Goal: Transaction & Acquisition: Purchase product/service

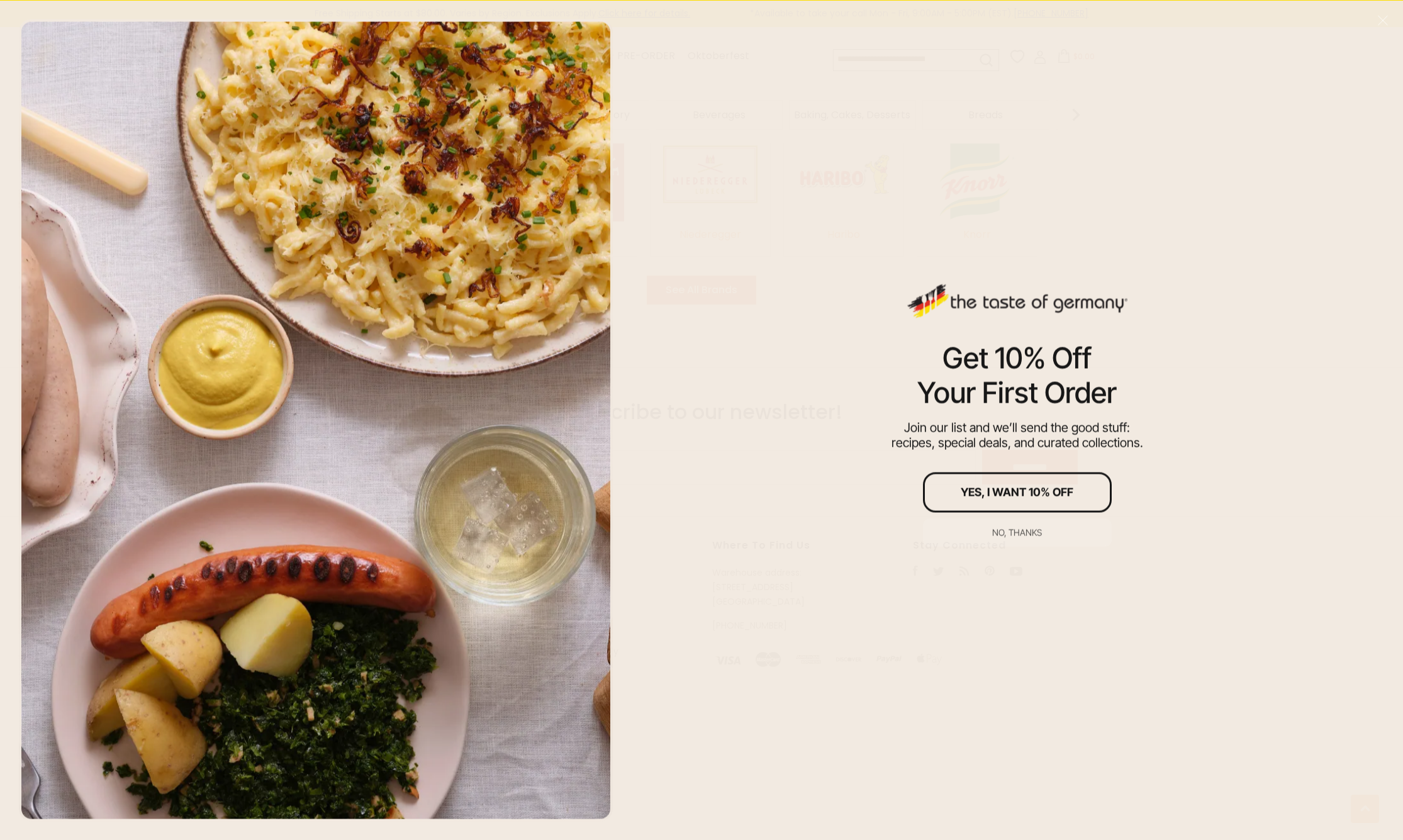
scroll to position [2210, 0]
click at [1020, 533] on div "No, thanks" at bounding box center [1017, 532] width 49 height 9
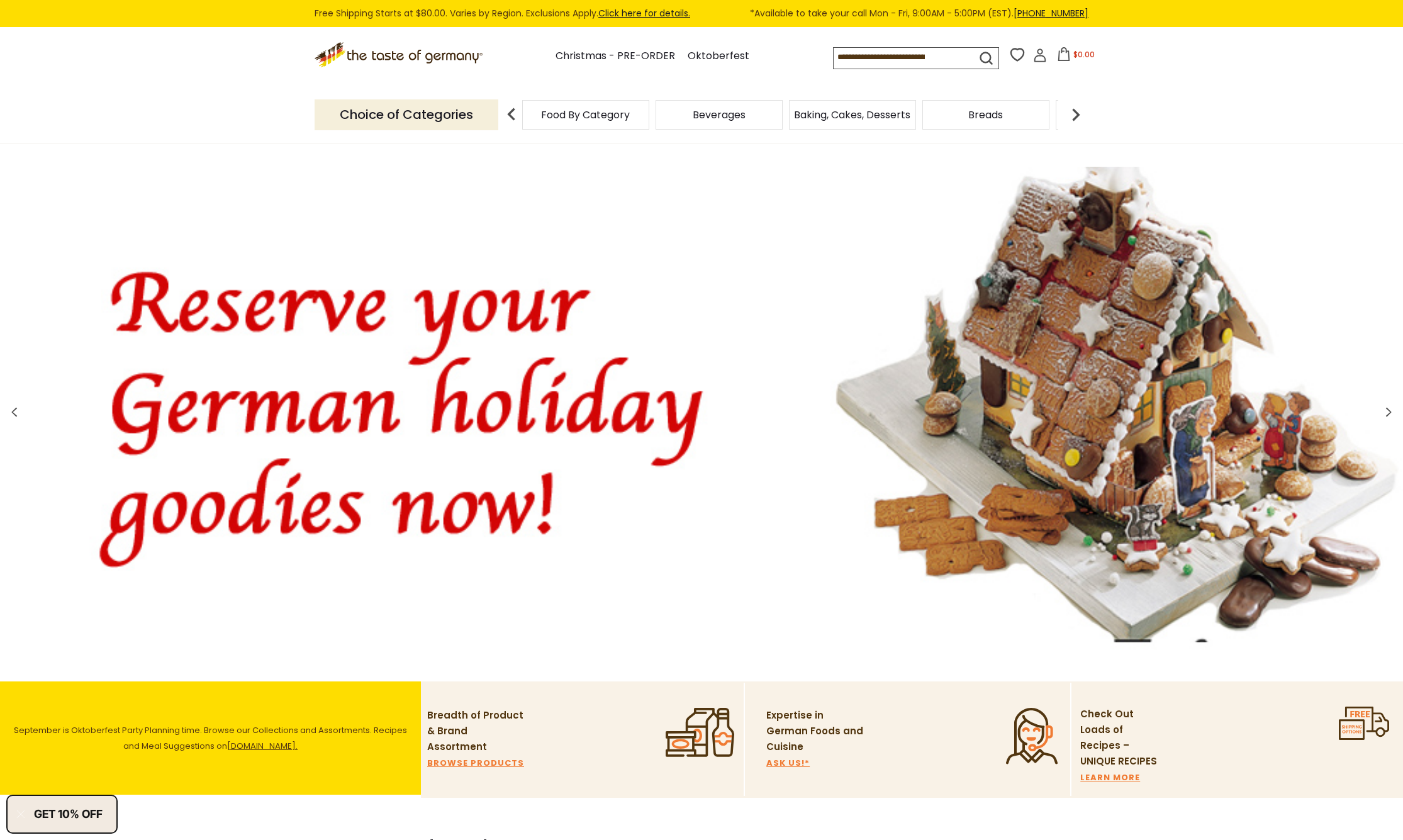
scroll to position [1, 0]
click at [986, 110] on span "Breads" at bounding box center [986, 114] width 35 height 9
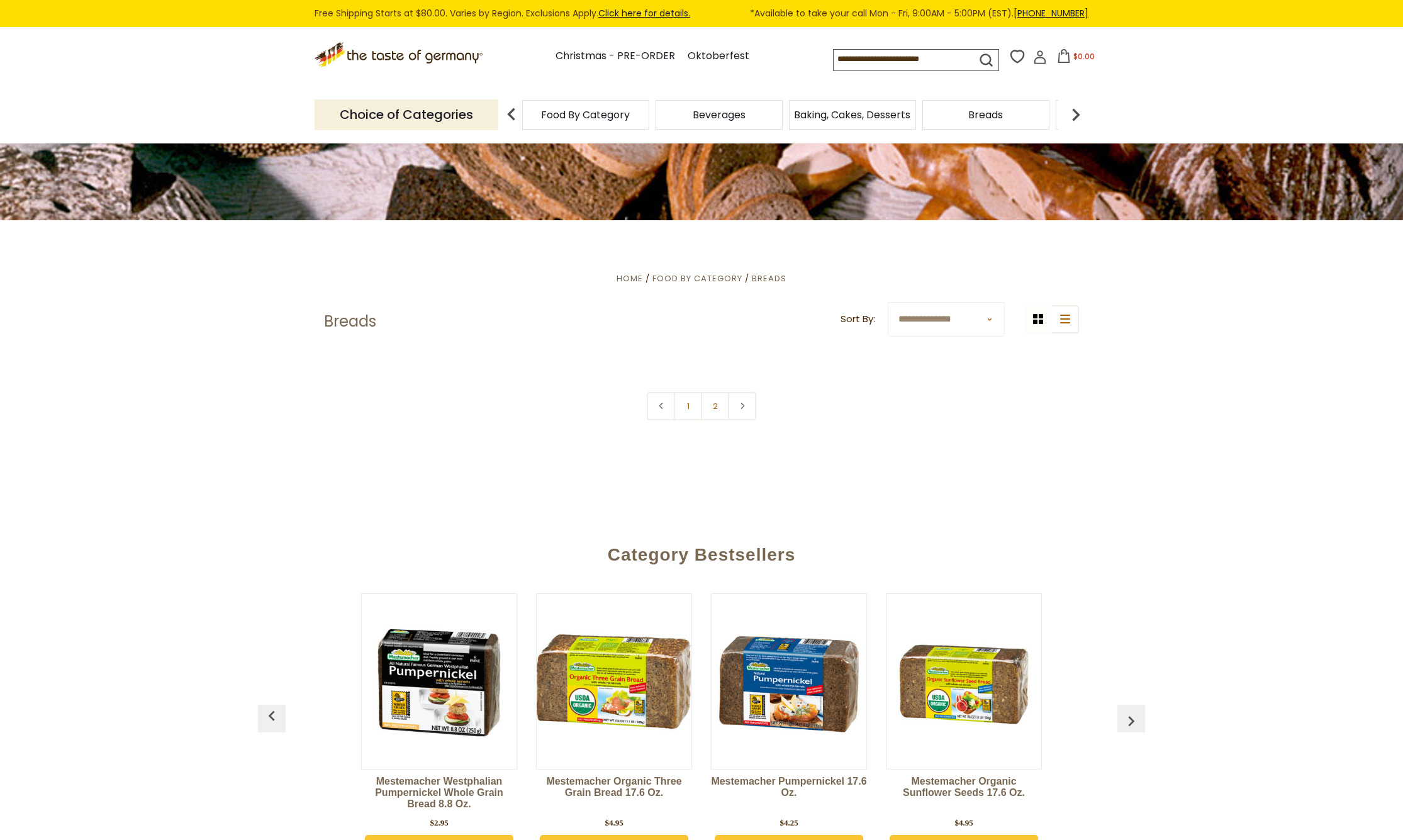
scroll to position [272, 0]
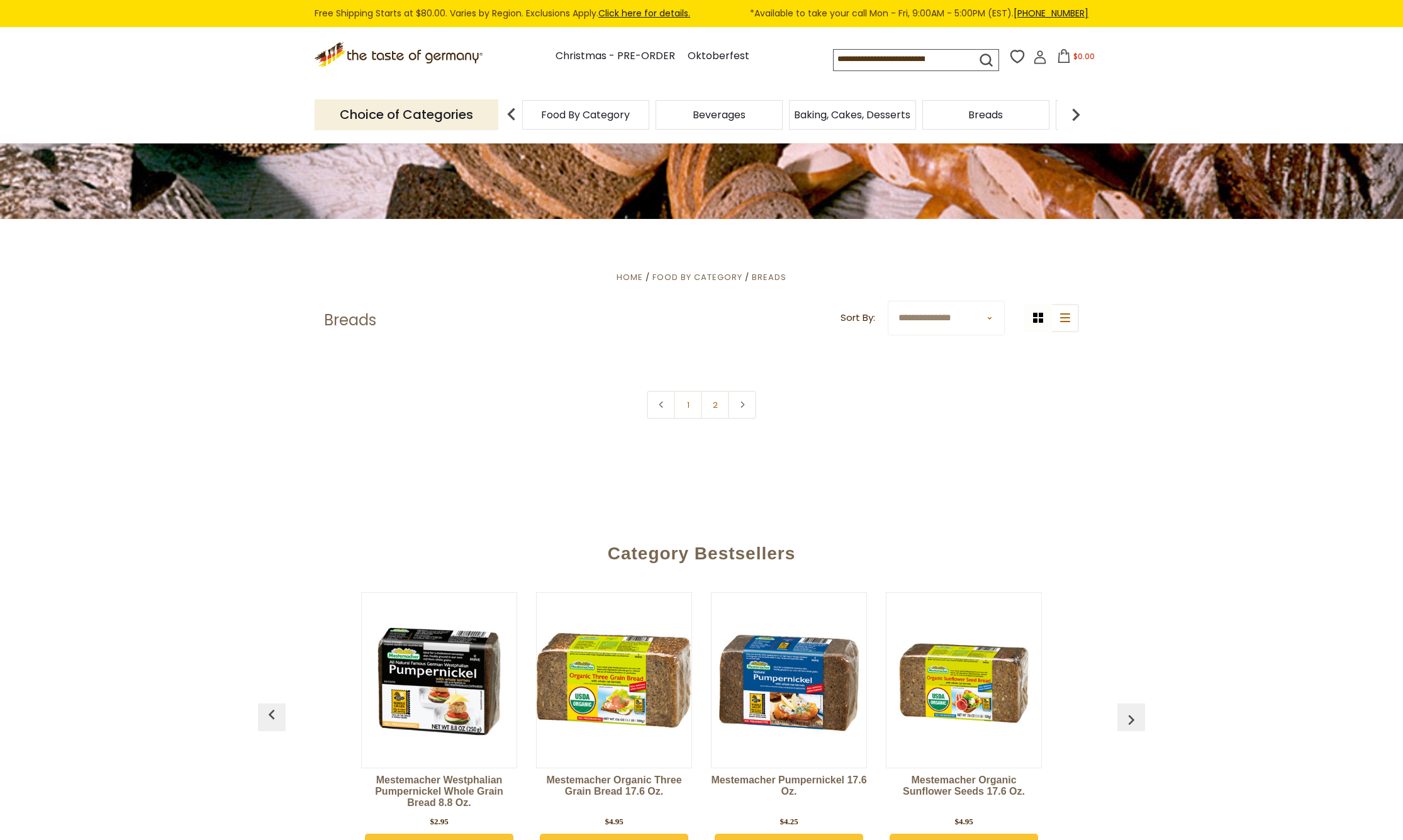
select select "********"
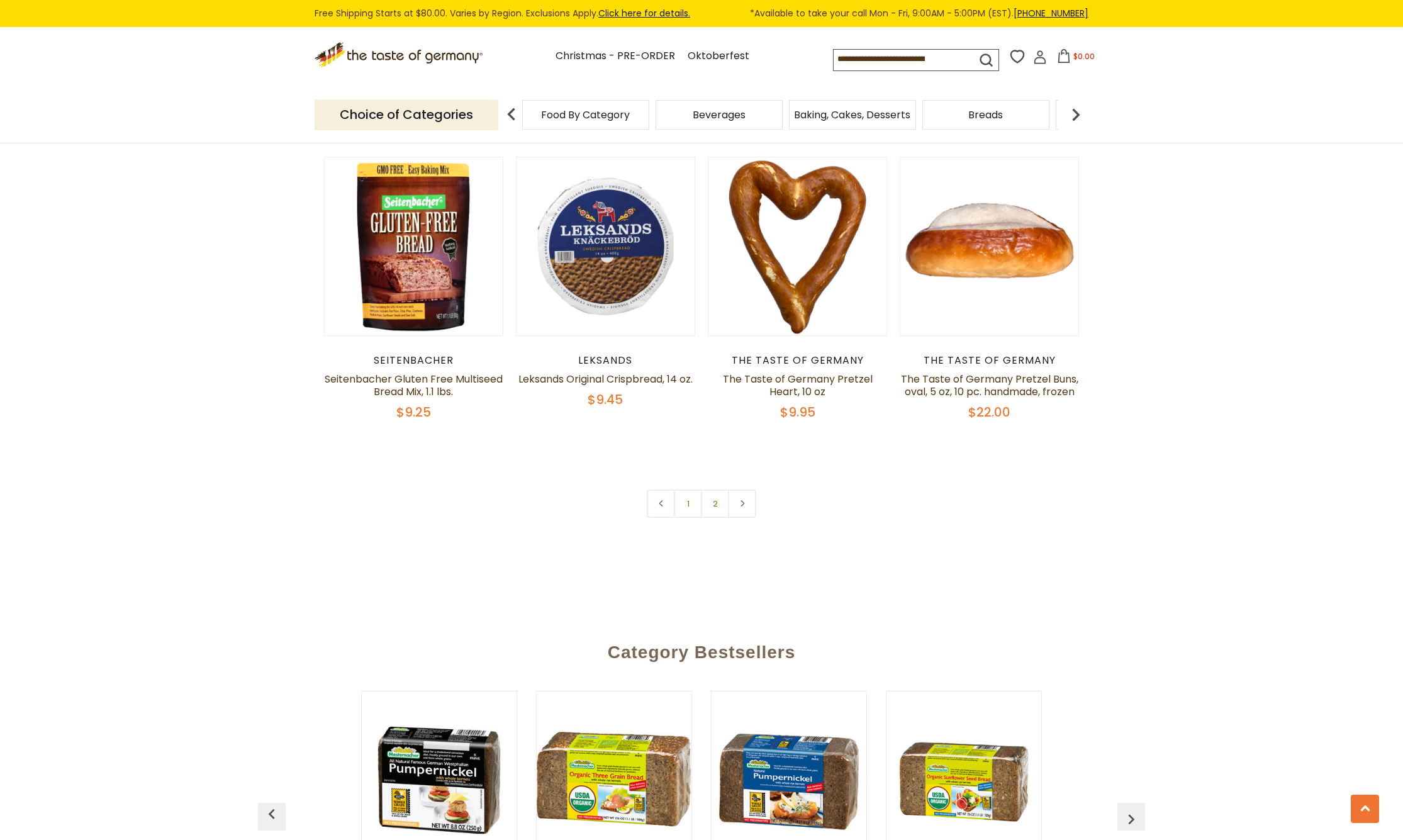
scroll to position [2902, 0]
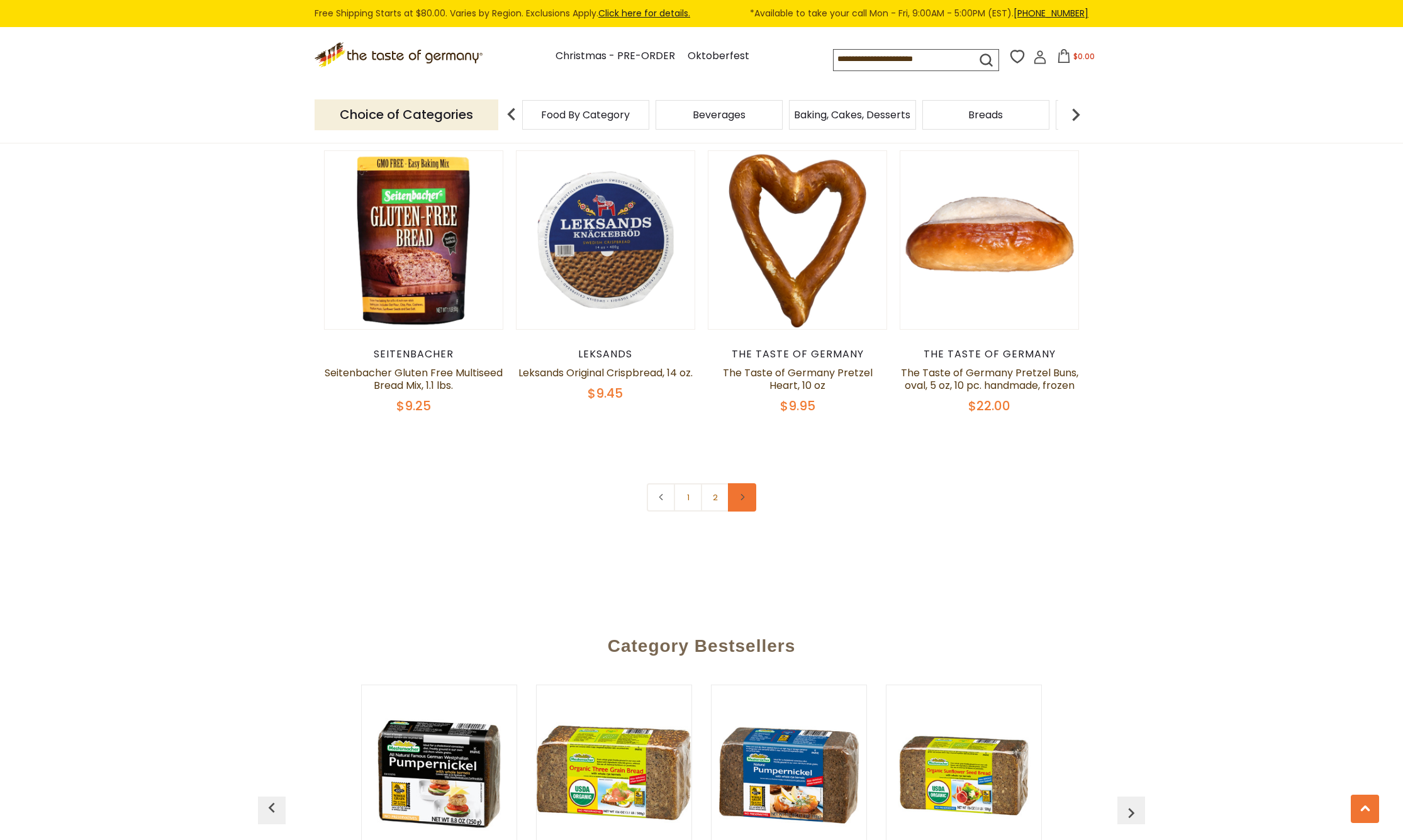
click at [739, 492] on link at bounding box center [742, 497] width 29 height 29
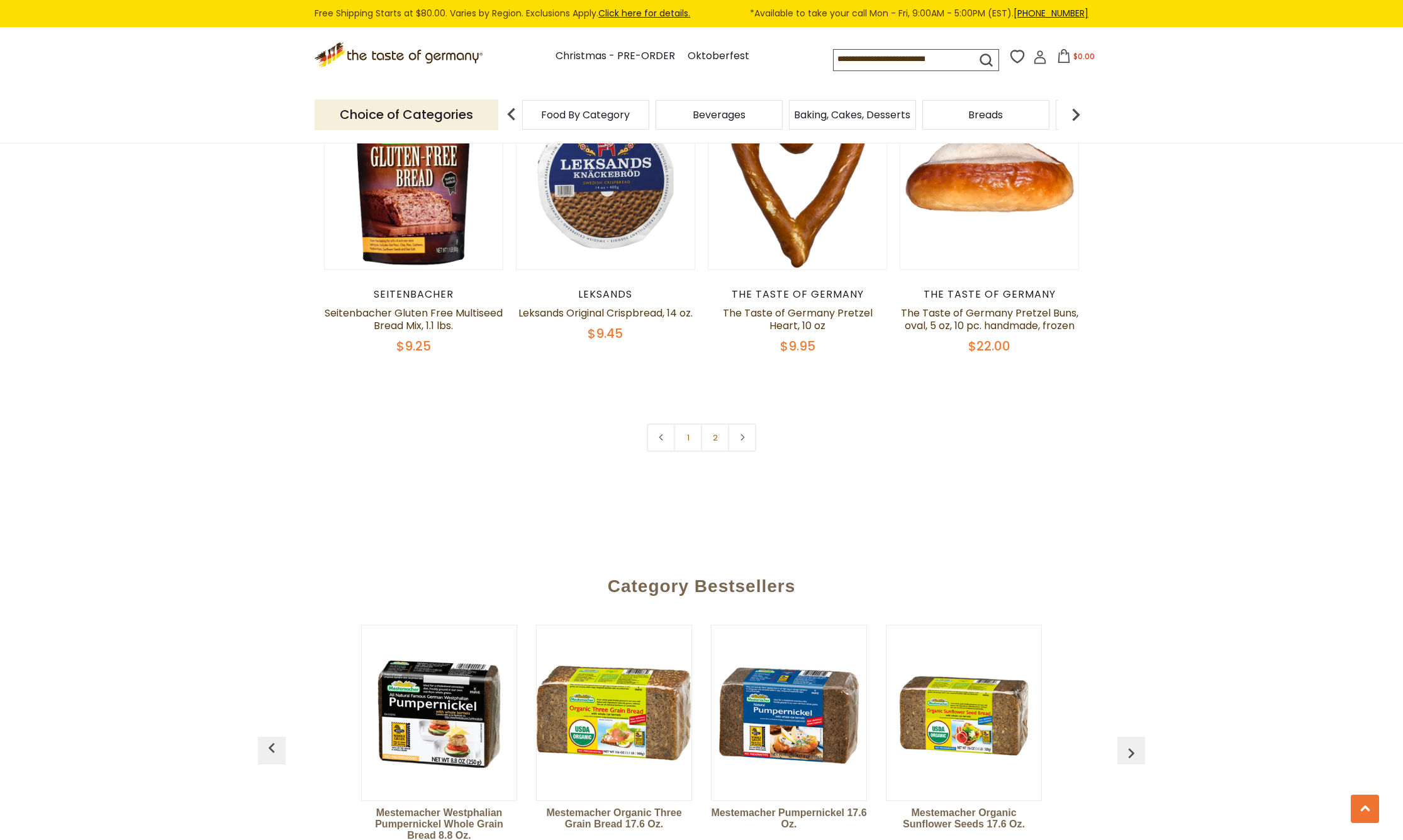
scroll to position [2949, 0]
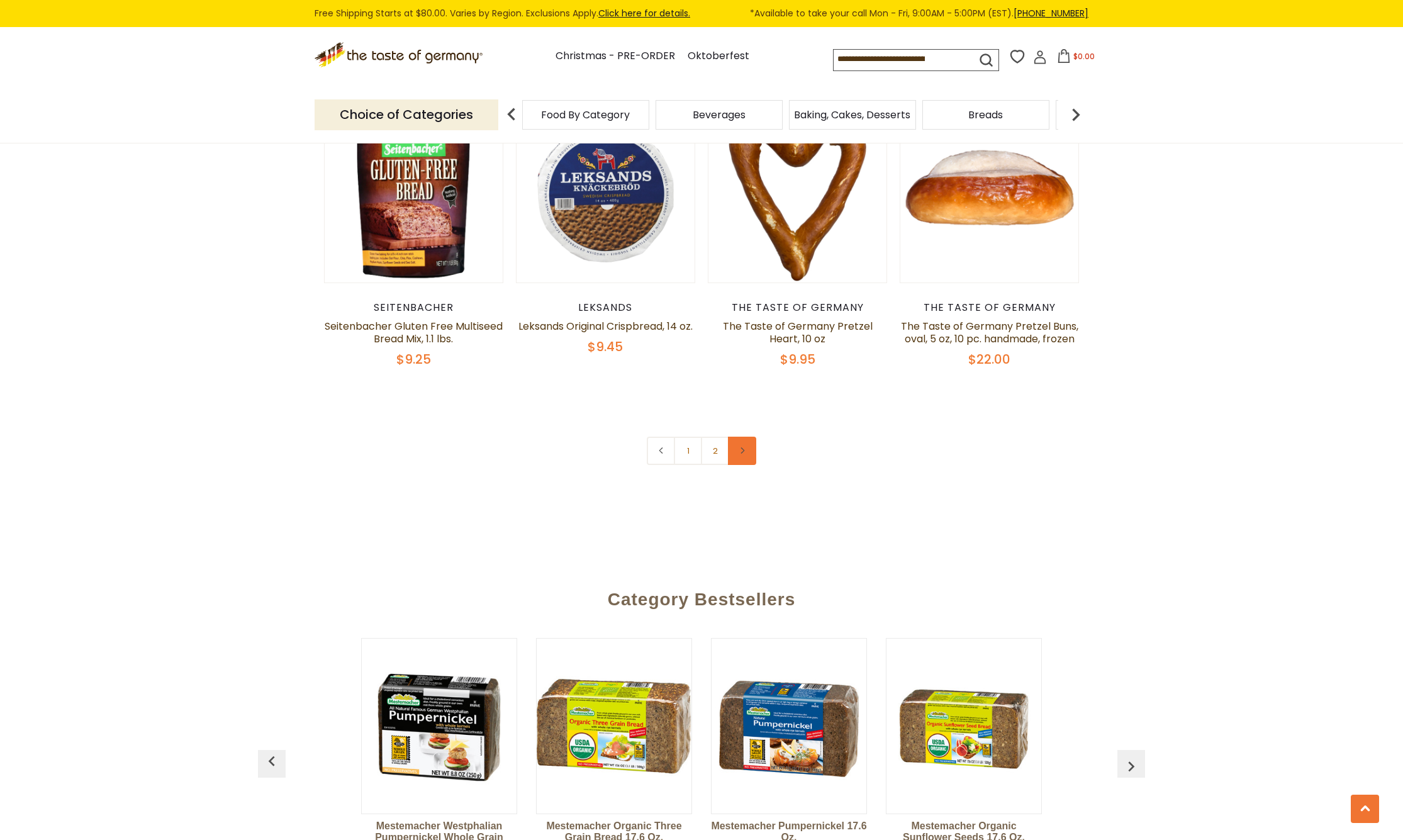
click at [746, 448] on icon at bounding box center [743, 451] width 8 height 6
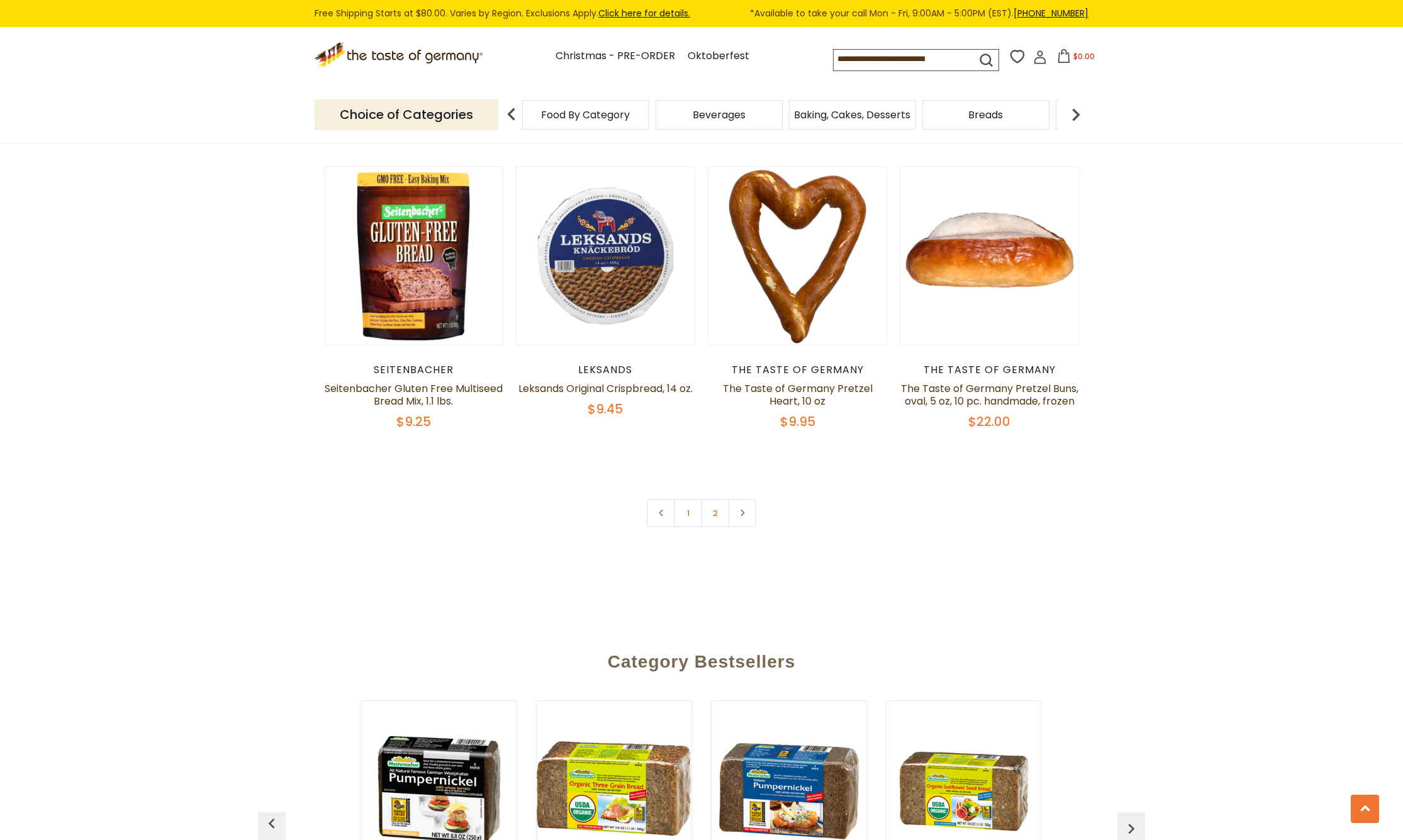
scroll to position [2770, 0]
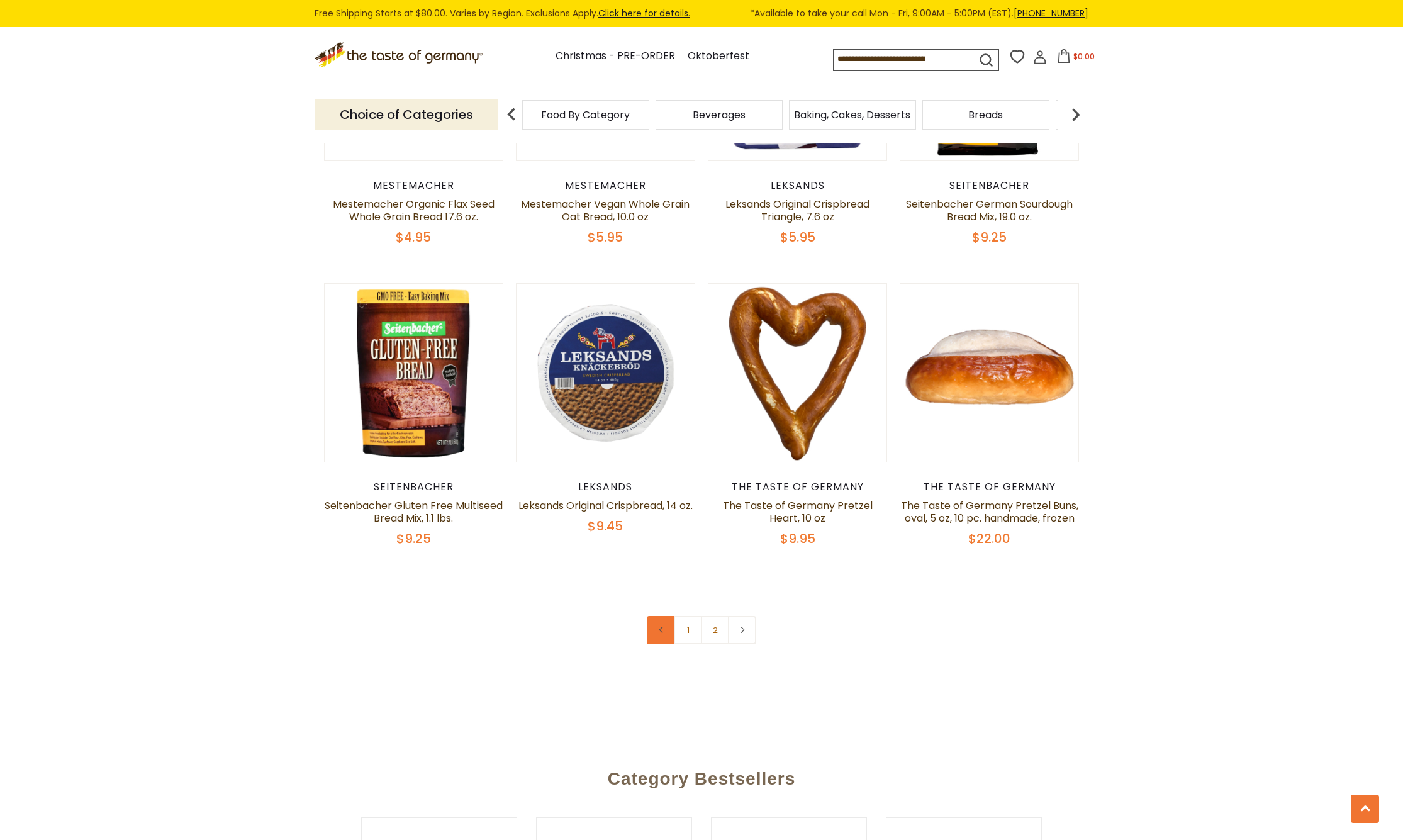
click at [662, 629] on icon at bounding box center [662, 630] width 8 height 6
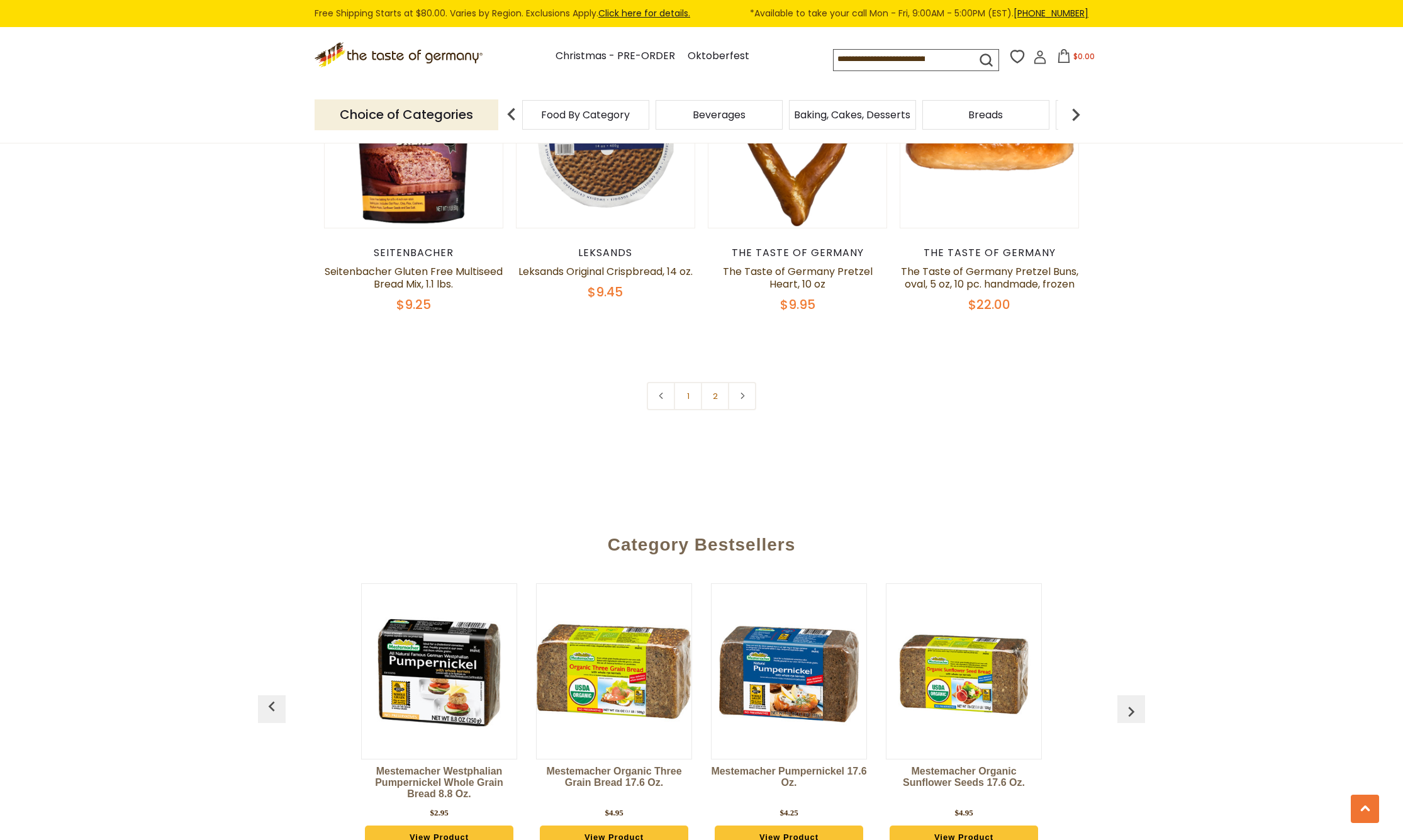
scroll to position [2892, 0]
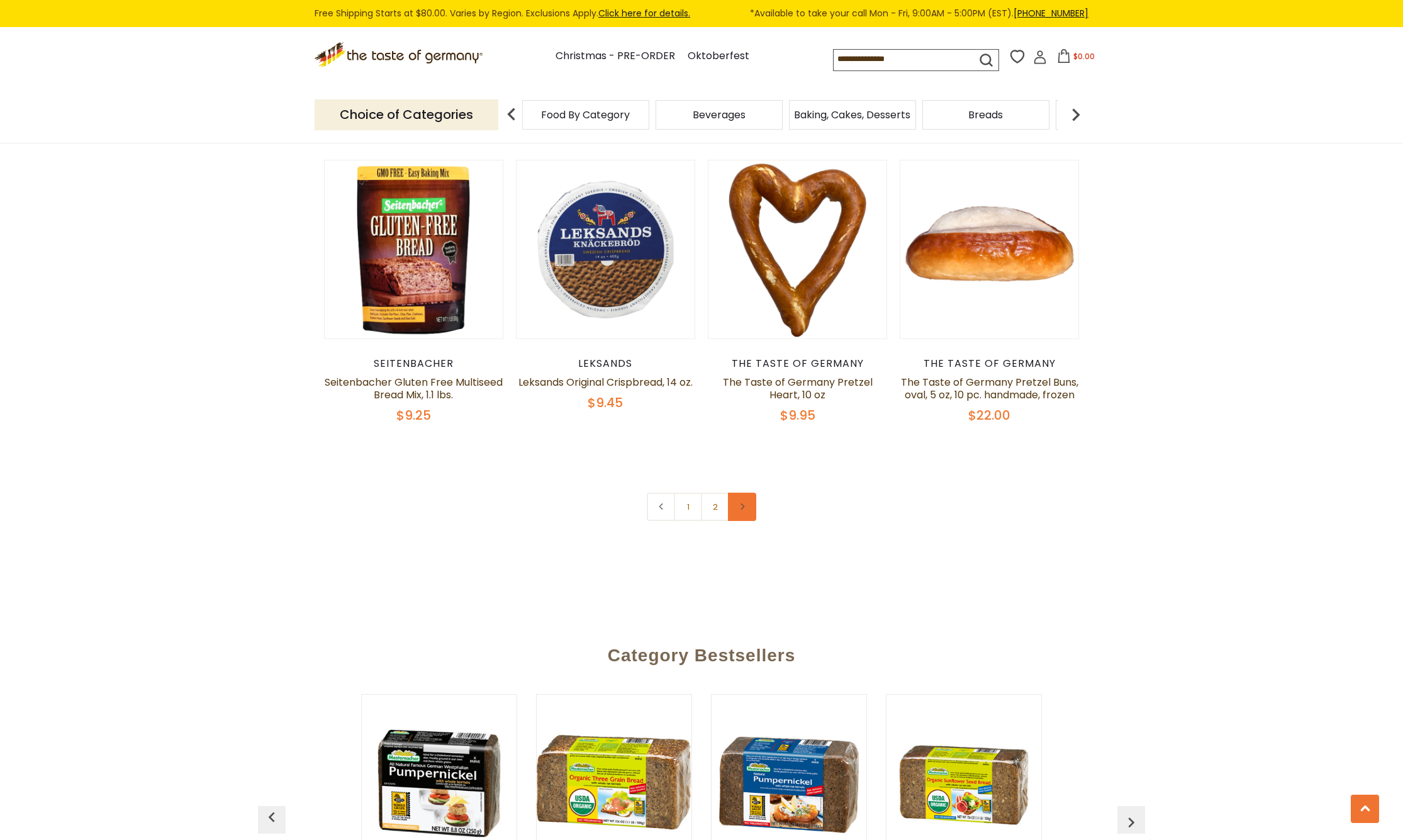
click at [741, 502] on link at bounding box center [742, 506] width 29 height 29
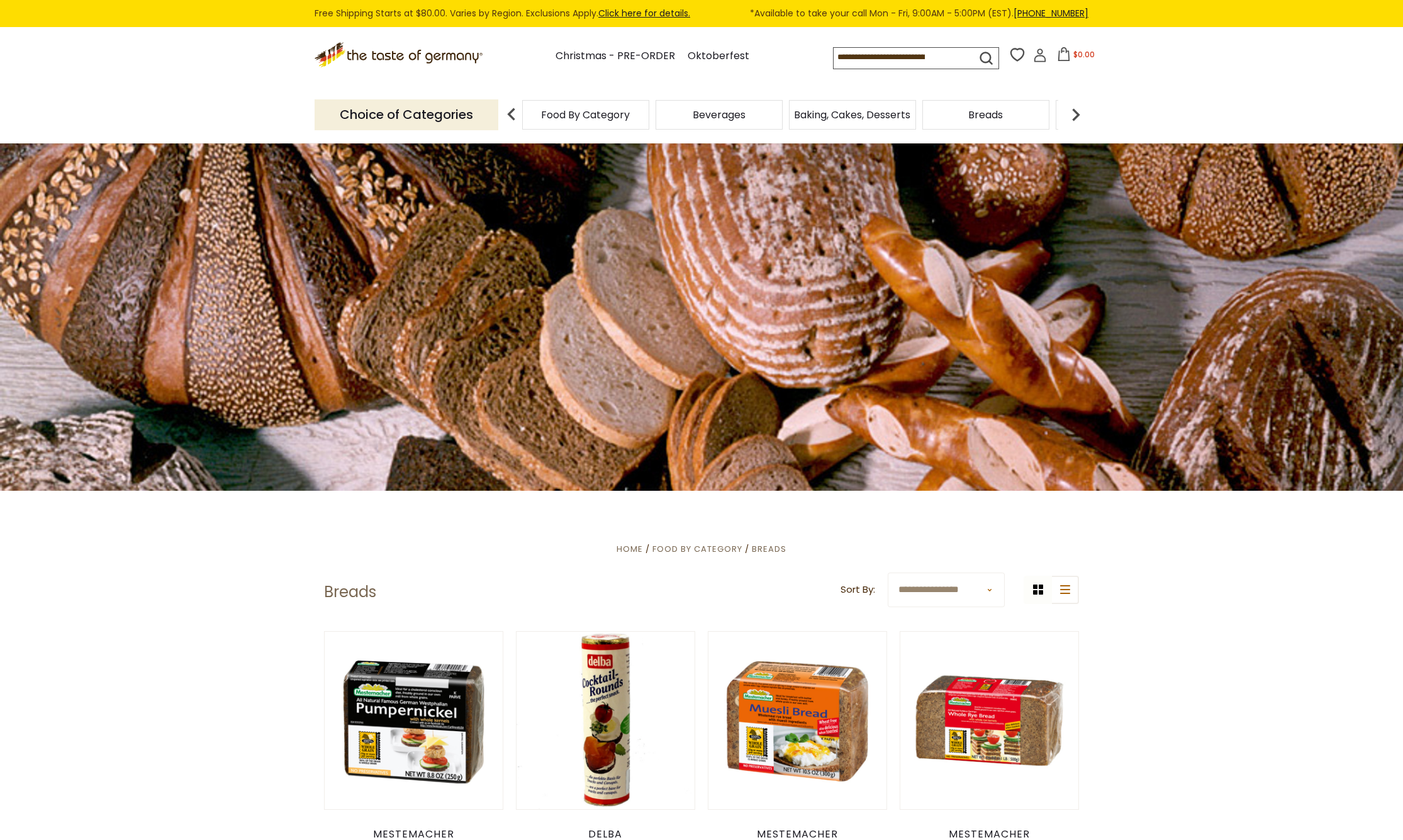
scroll to position [0, 0]
click at [1073, 110] on img at bounding box center [1076, 114] width 26 height 26
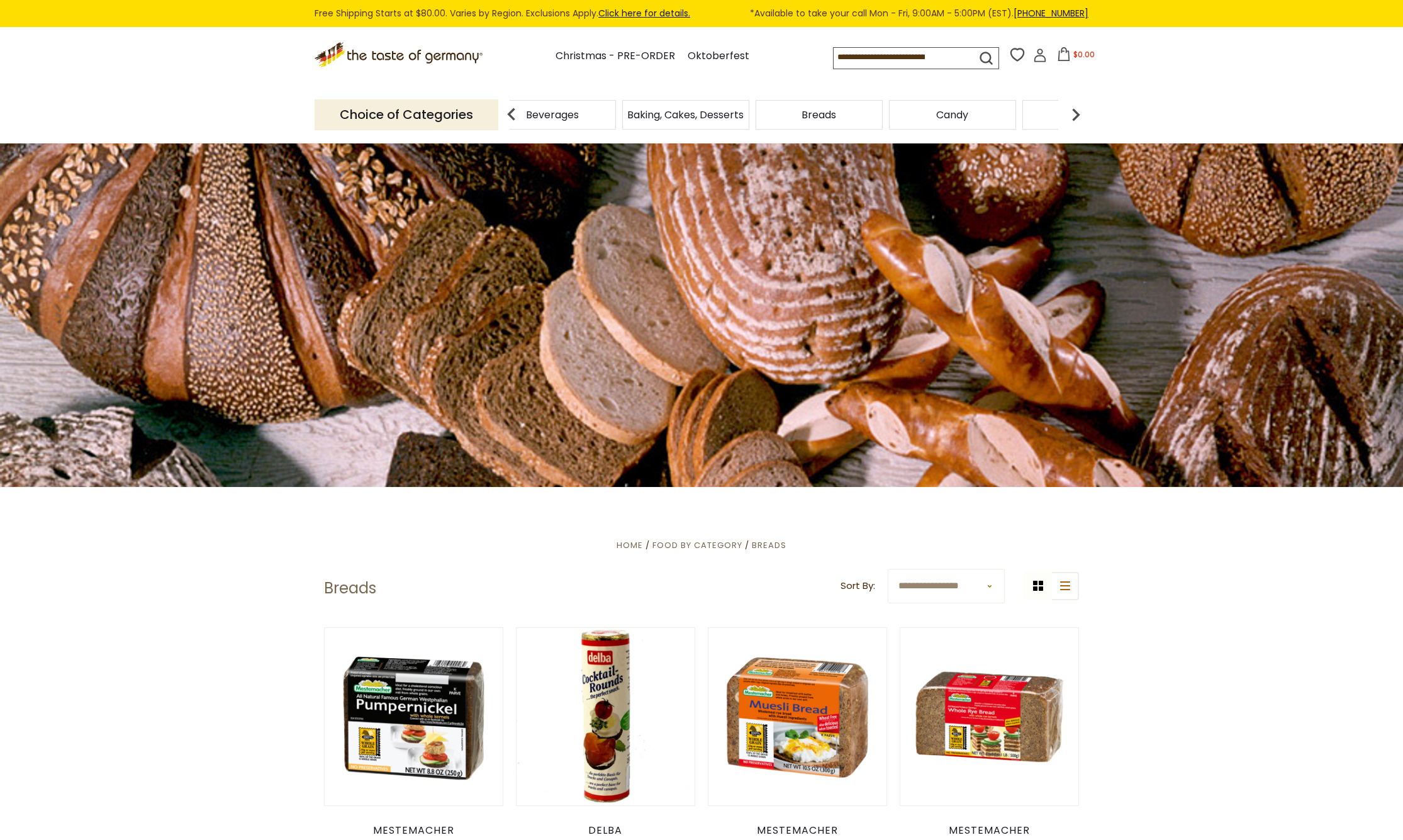
scroll to position [4, 0]
click at [1078, 111] on img at bounding box center [1076, 114] width 26 height 26
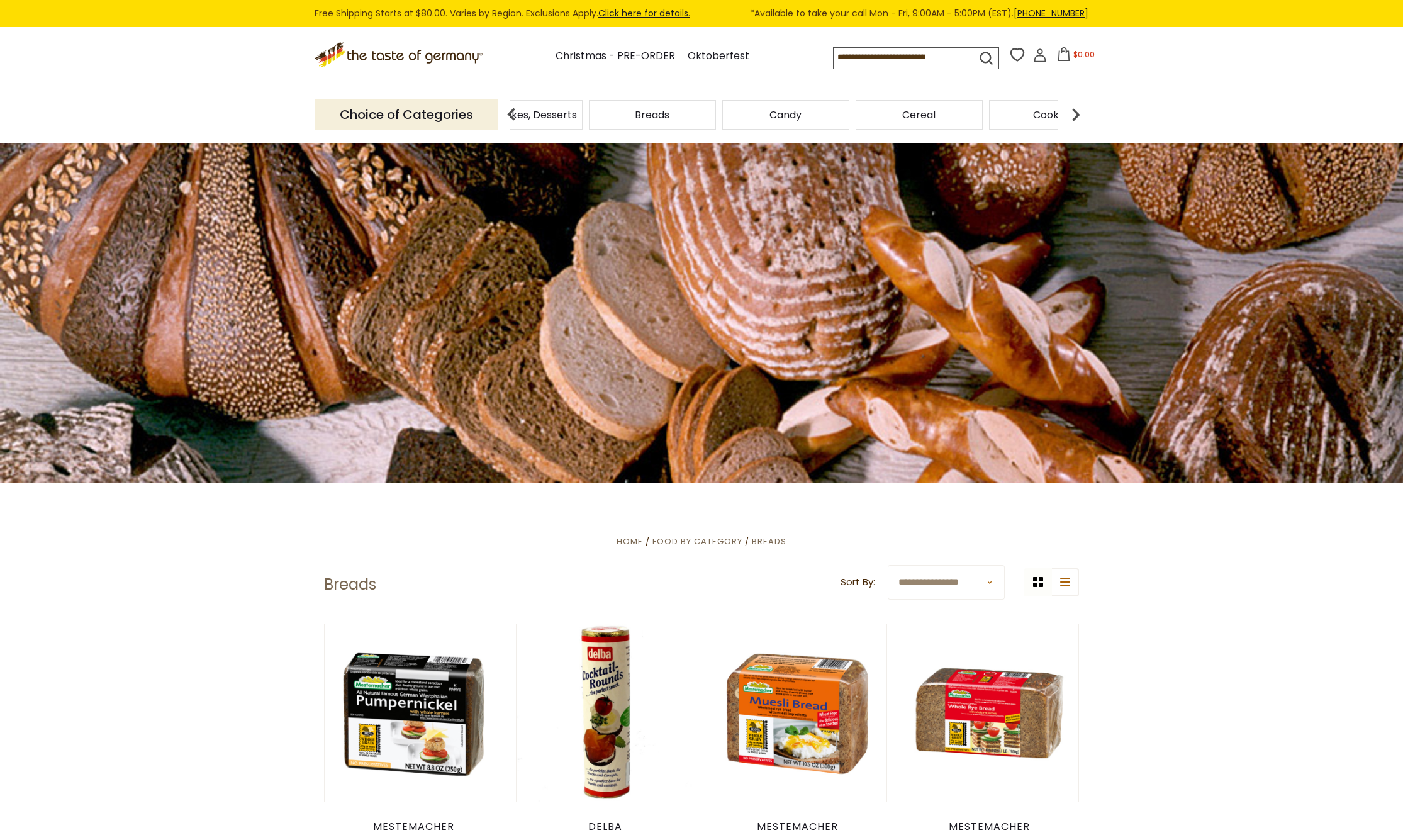
scroll to position [2, 0]
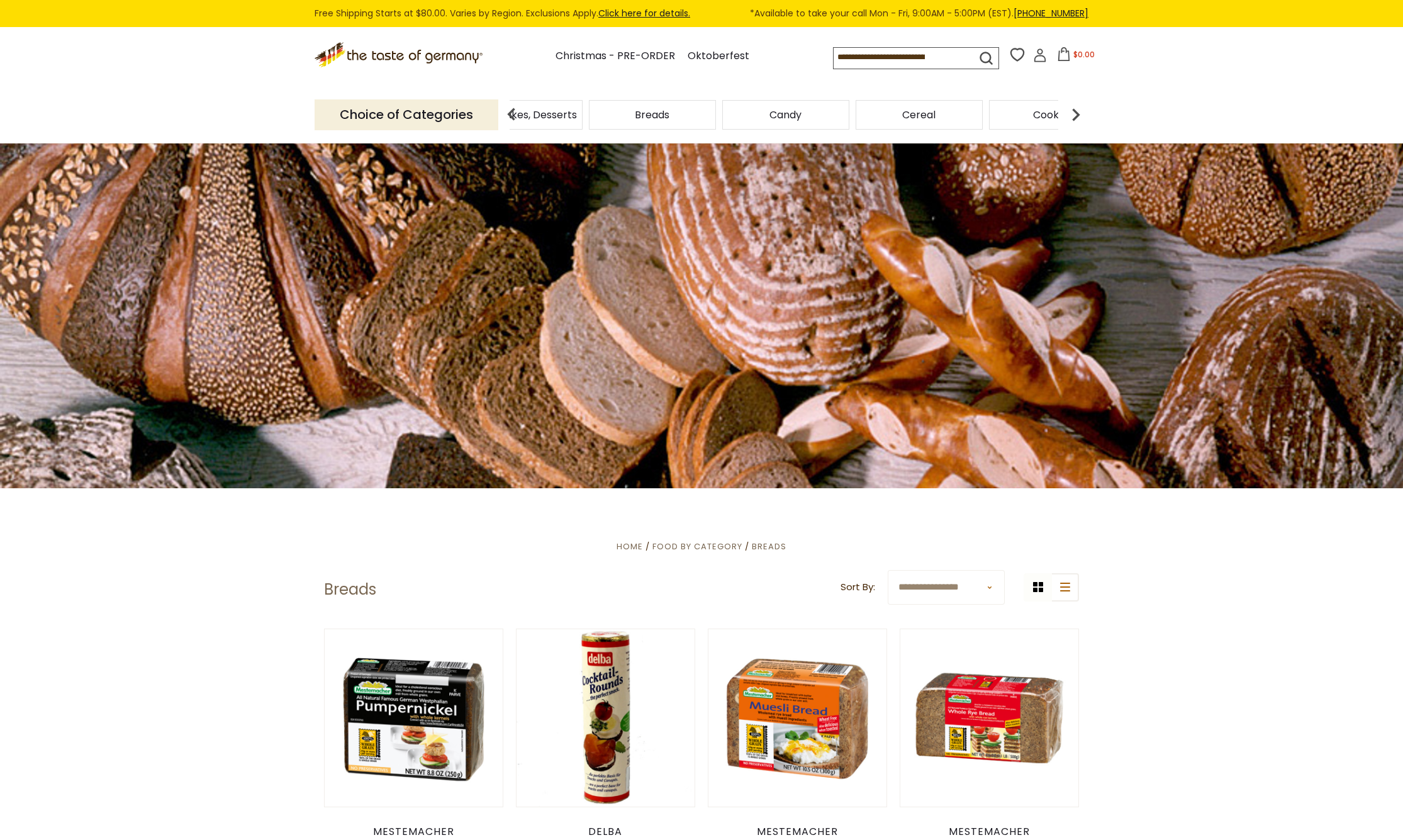
click at [1078, 111] on img at bounding box center [1076, 114] width 26 height 26
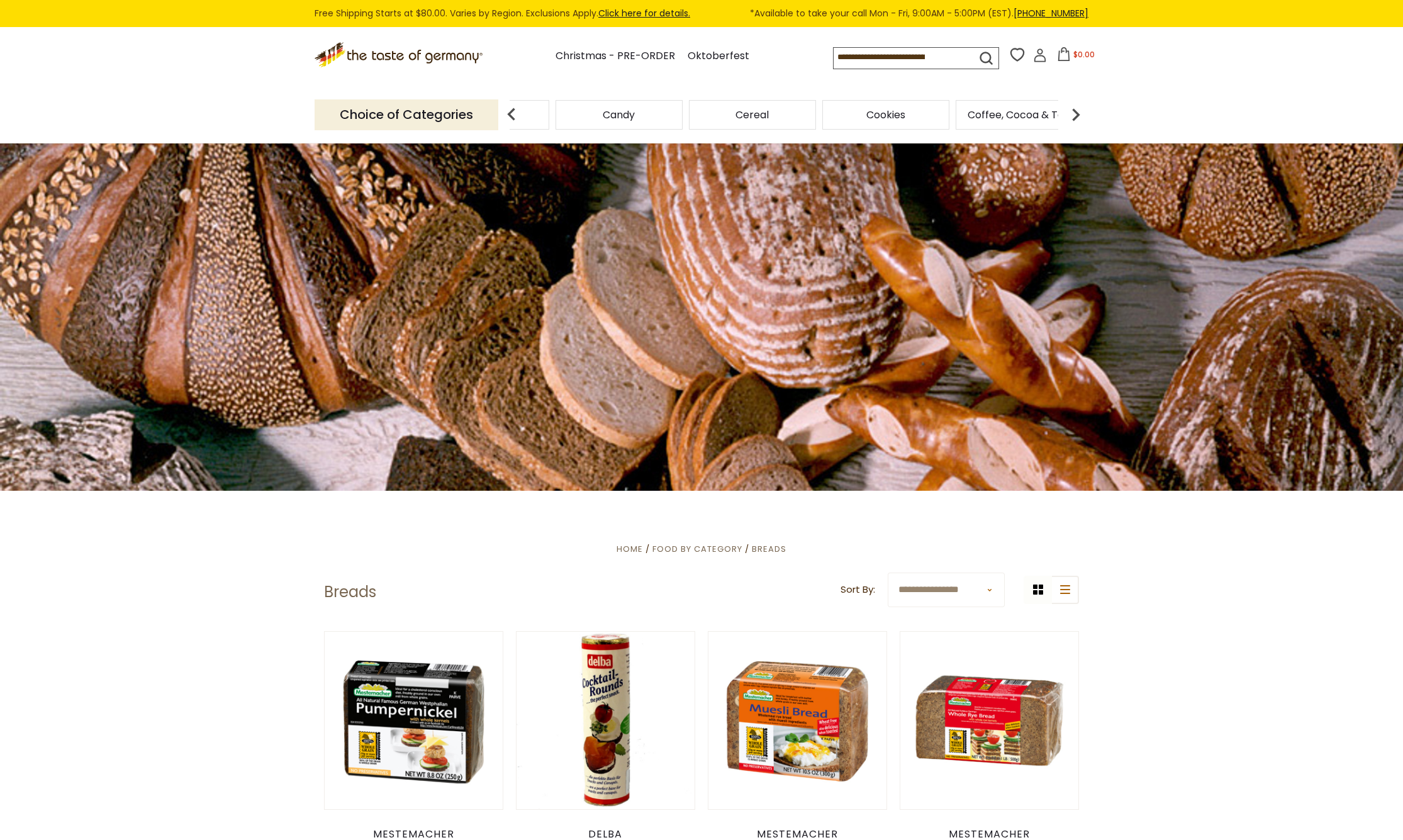
scroll to position [0, 0]
click at [1078, 111] on img at bounding box center [1076, 114] width 26 height 26
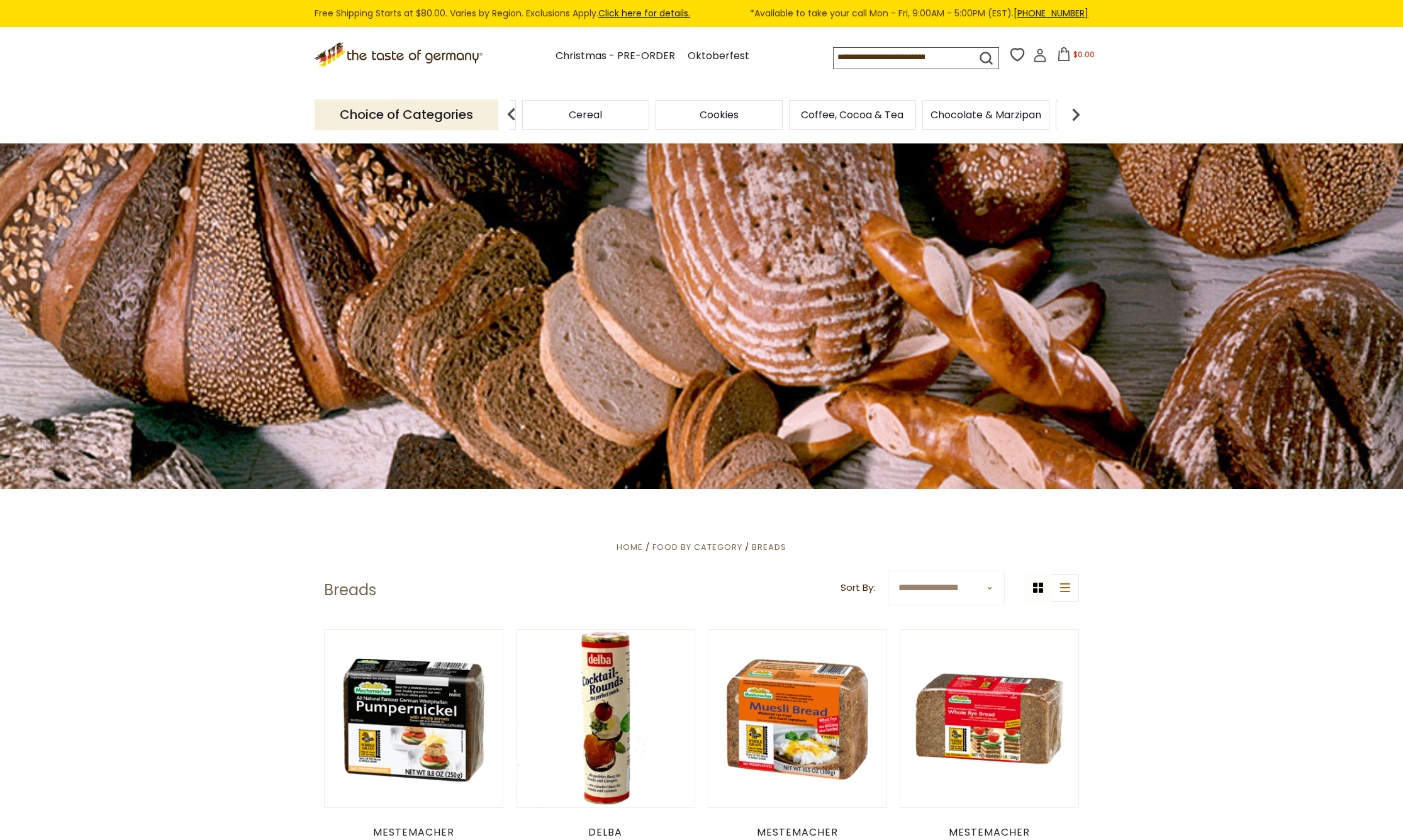
scroll to position [1, 0]
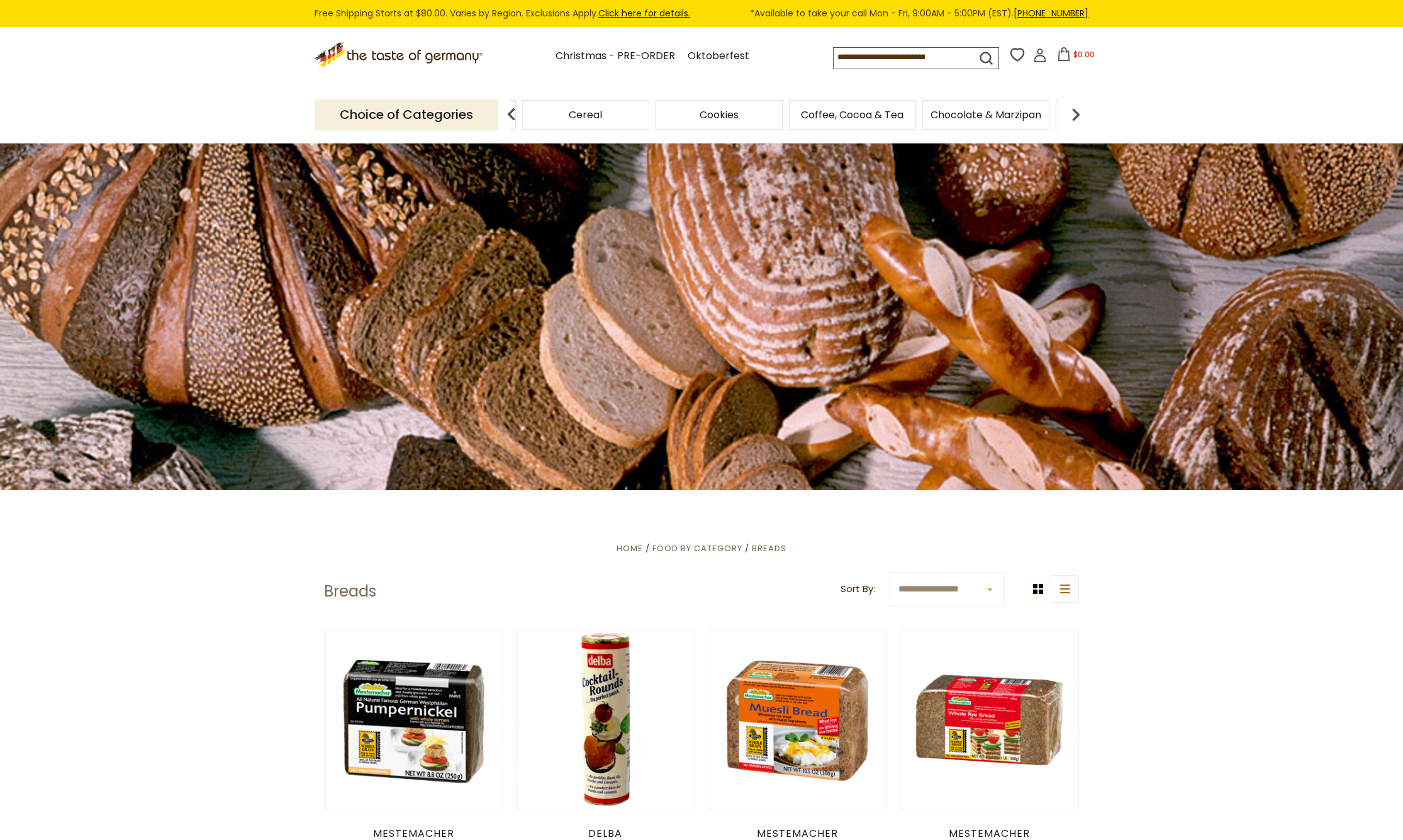
click at [1078, 111] on img at bounding box center [1076, 114] width 26 height 26
click at [939, 111] on span "Cheese & Dairy" at bounding box center [952, 114] width 77 height 9
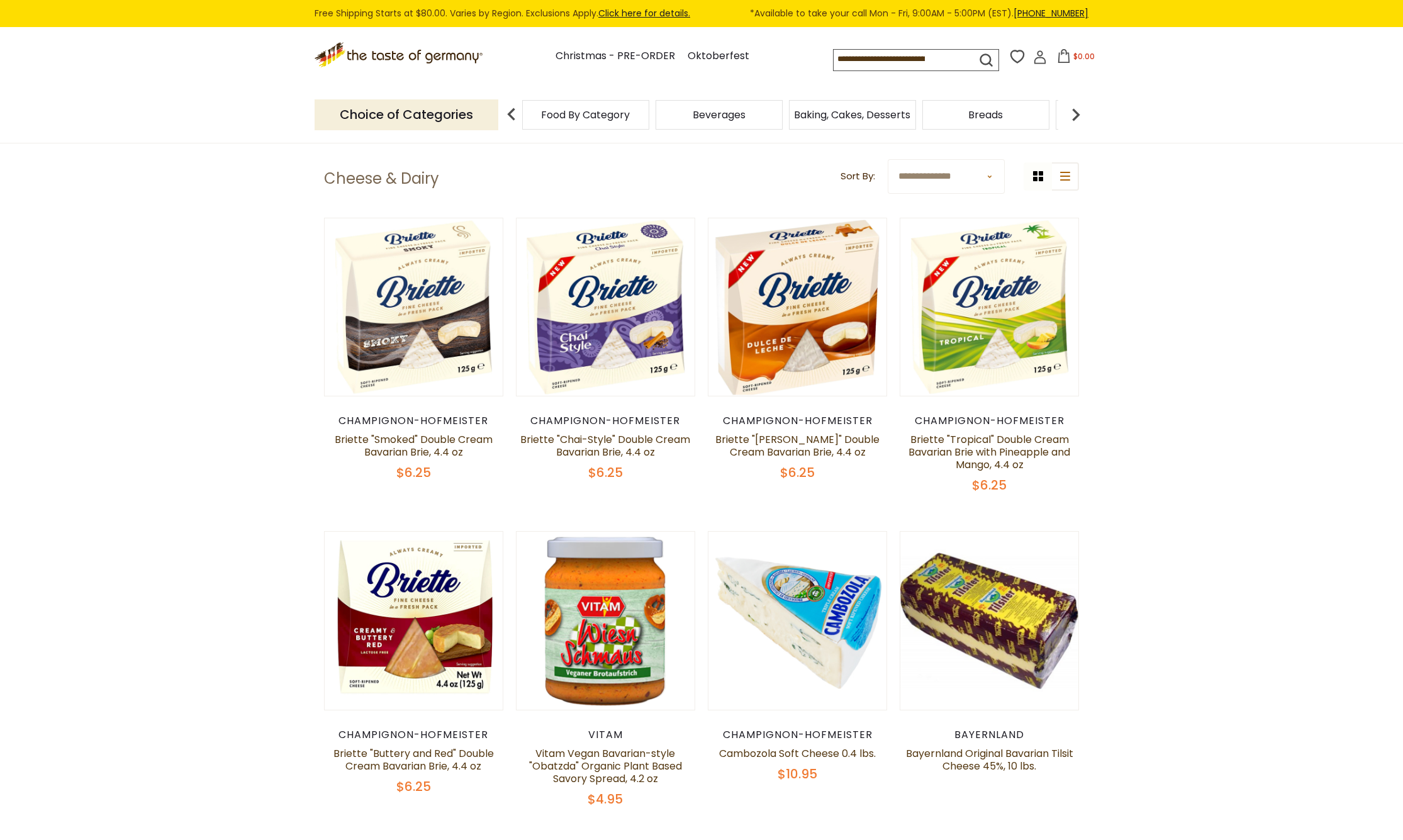
scroll to position [414, 0]
select select "********"
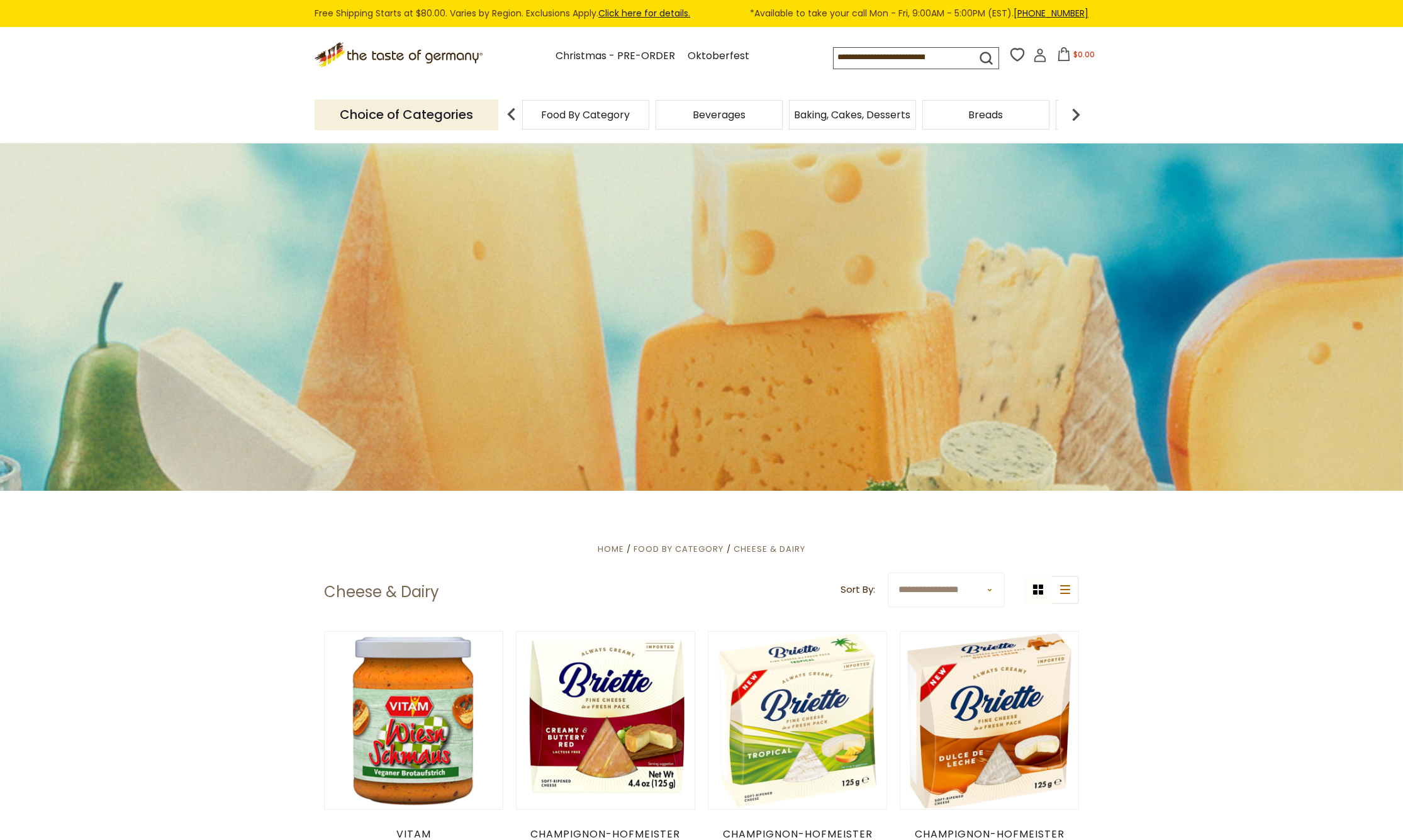
click at [1077, 108] on img at bounding box center [1076, 114] width 26 height 26
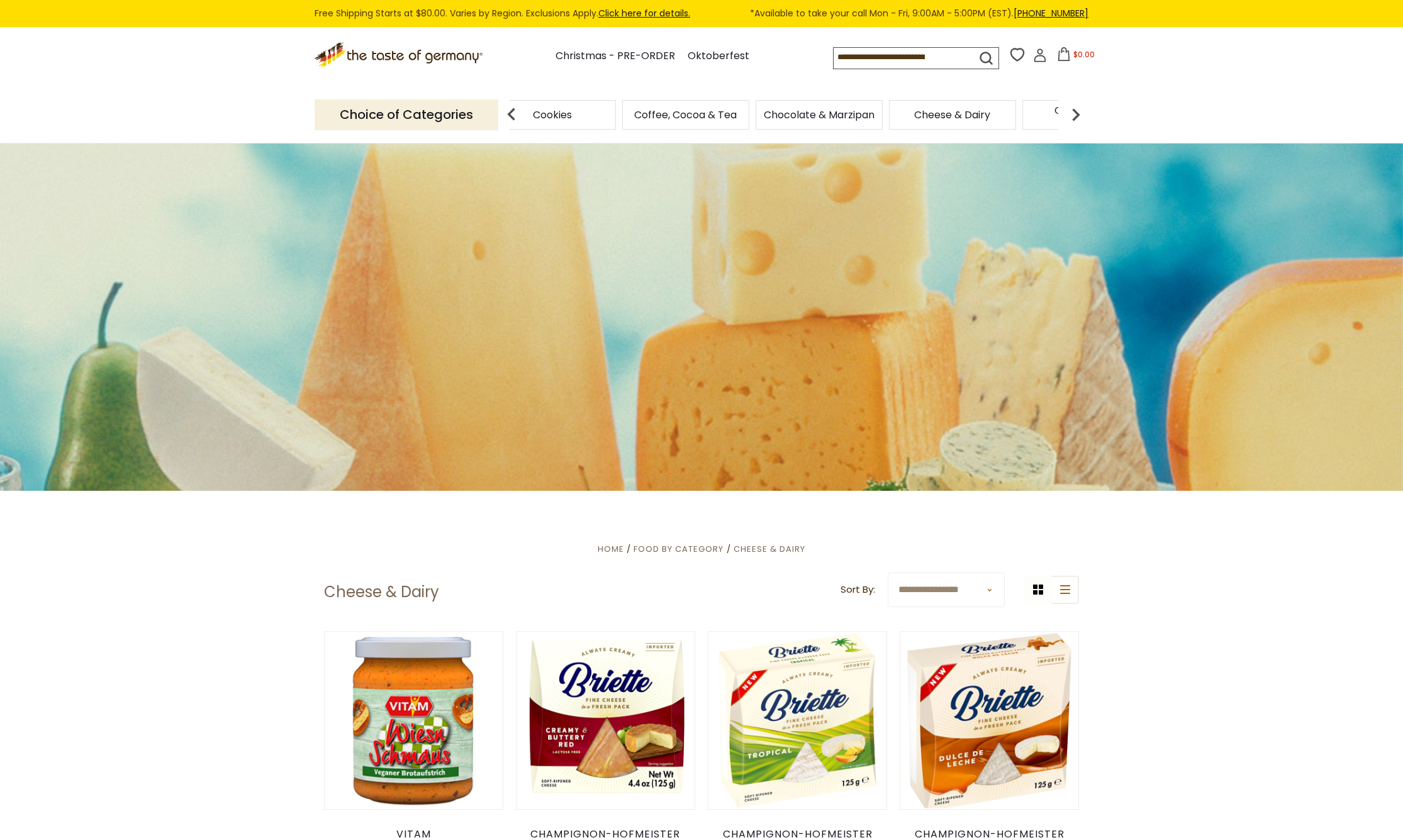
click at [1077, 108] on img at bounding box center [1076, 114] width 26 height 26
click at [724, 112] on span "Fish" at bounding box center [719, 114] width 19 height 9
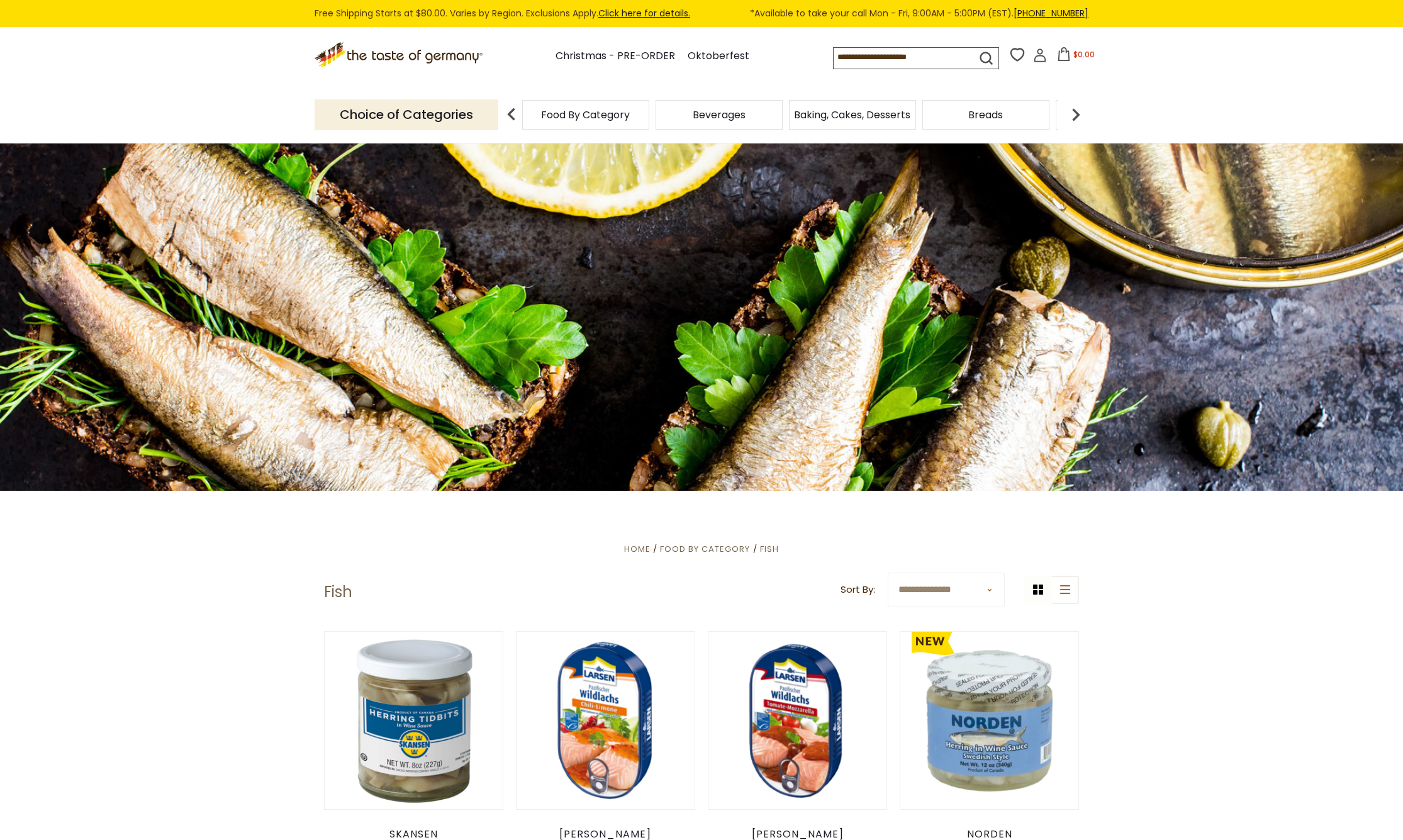
select select "********"
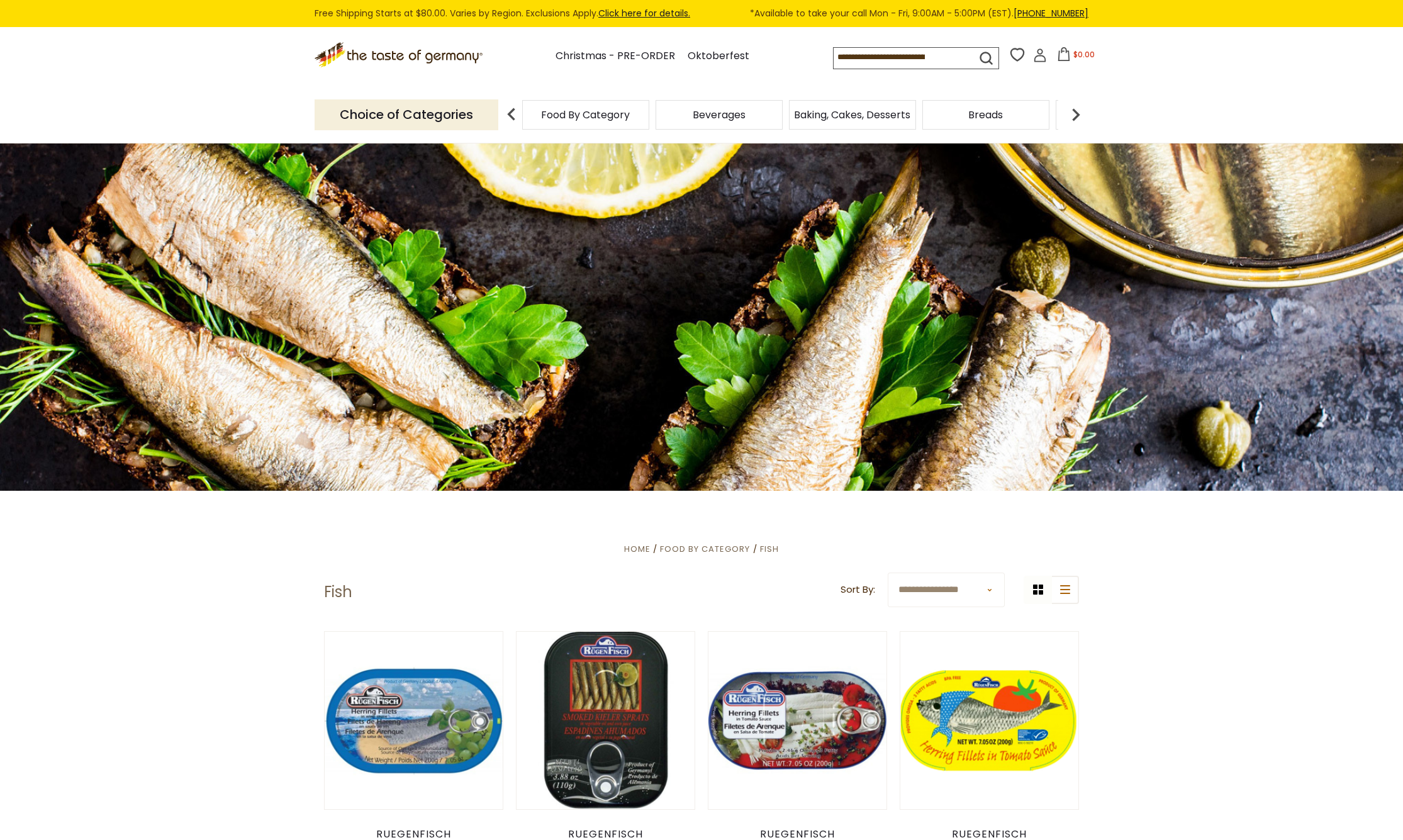
click at [1078, 111] on img at bounding box center [1076, 114] width 26 height 26
click at [872, 111] on span "Coffee, Cocoa & Tea" at bounding box center [852, 114] width 103 height 9
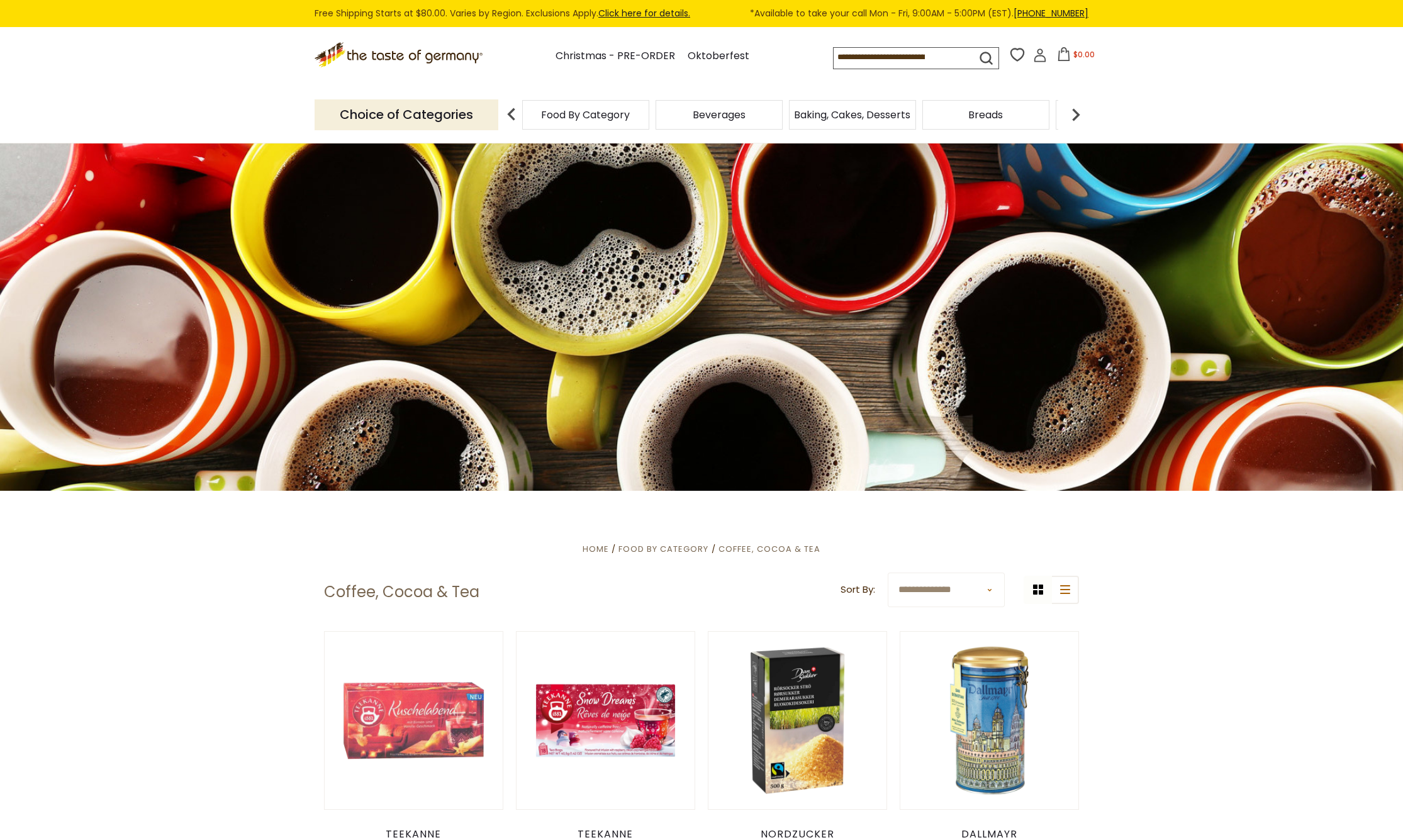
select select "********"
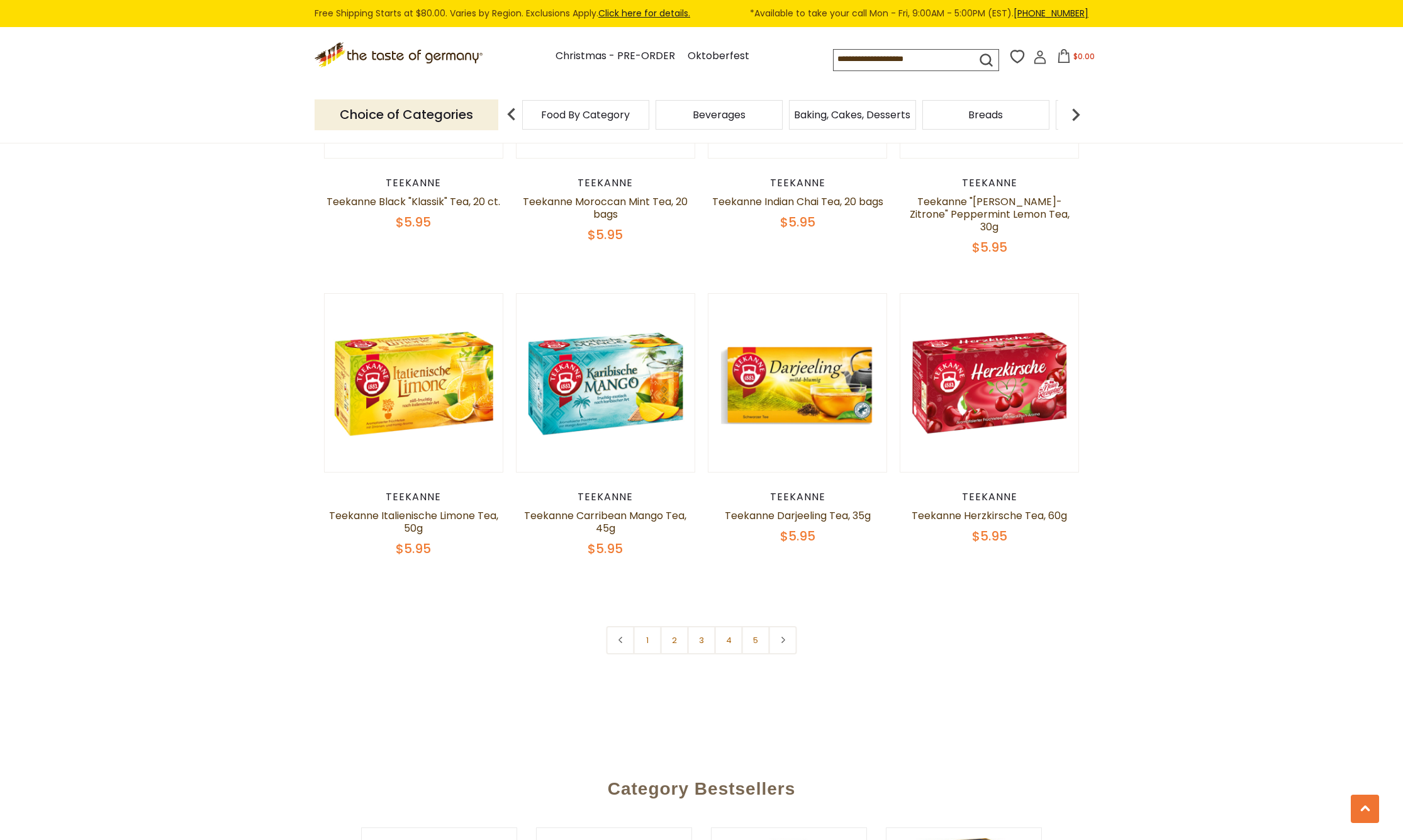
scroll to position [2789, 0]
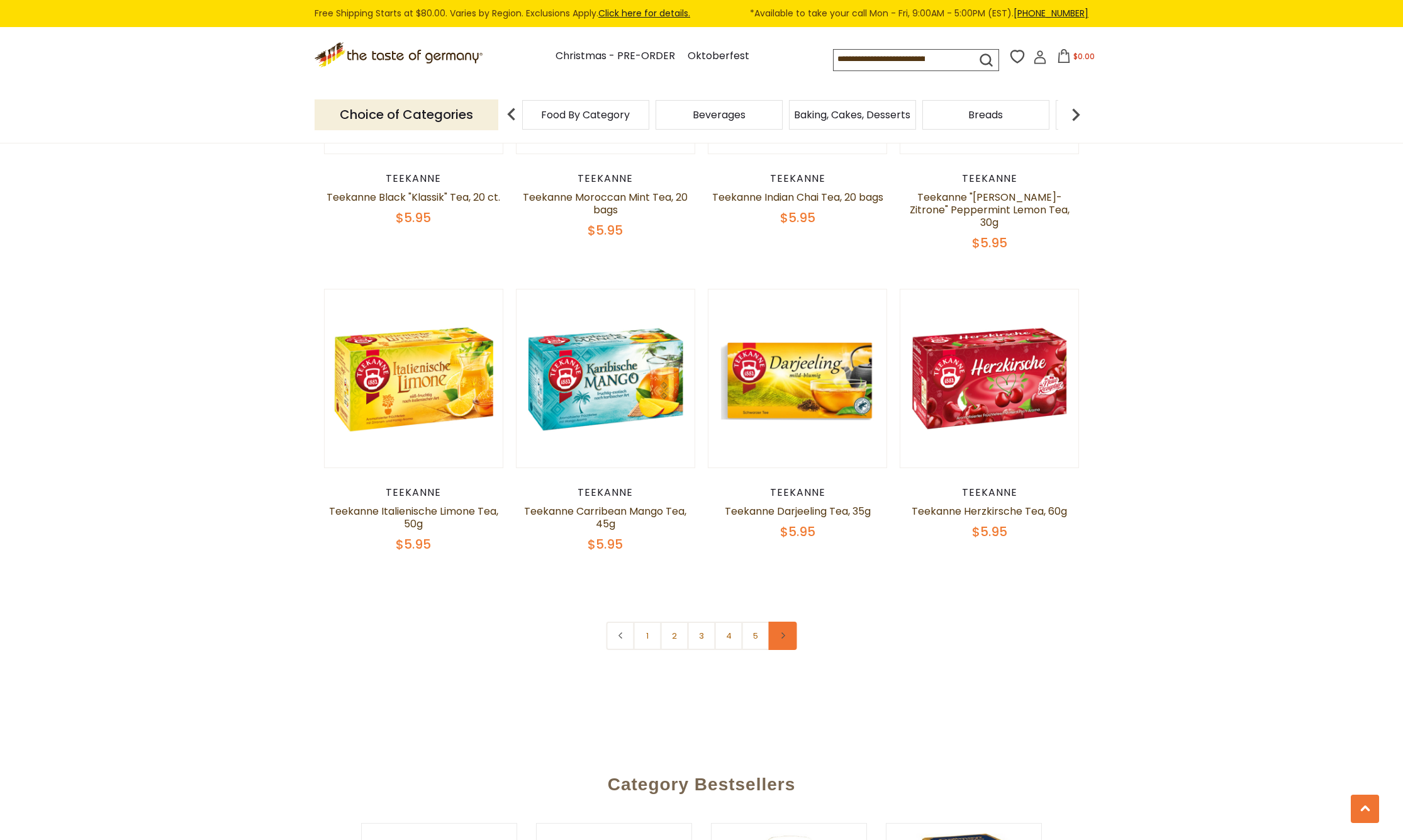
click at [783, 632] on icon at bounding box center [783, 635] width 8 height 6
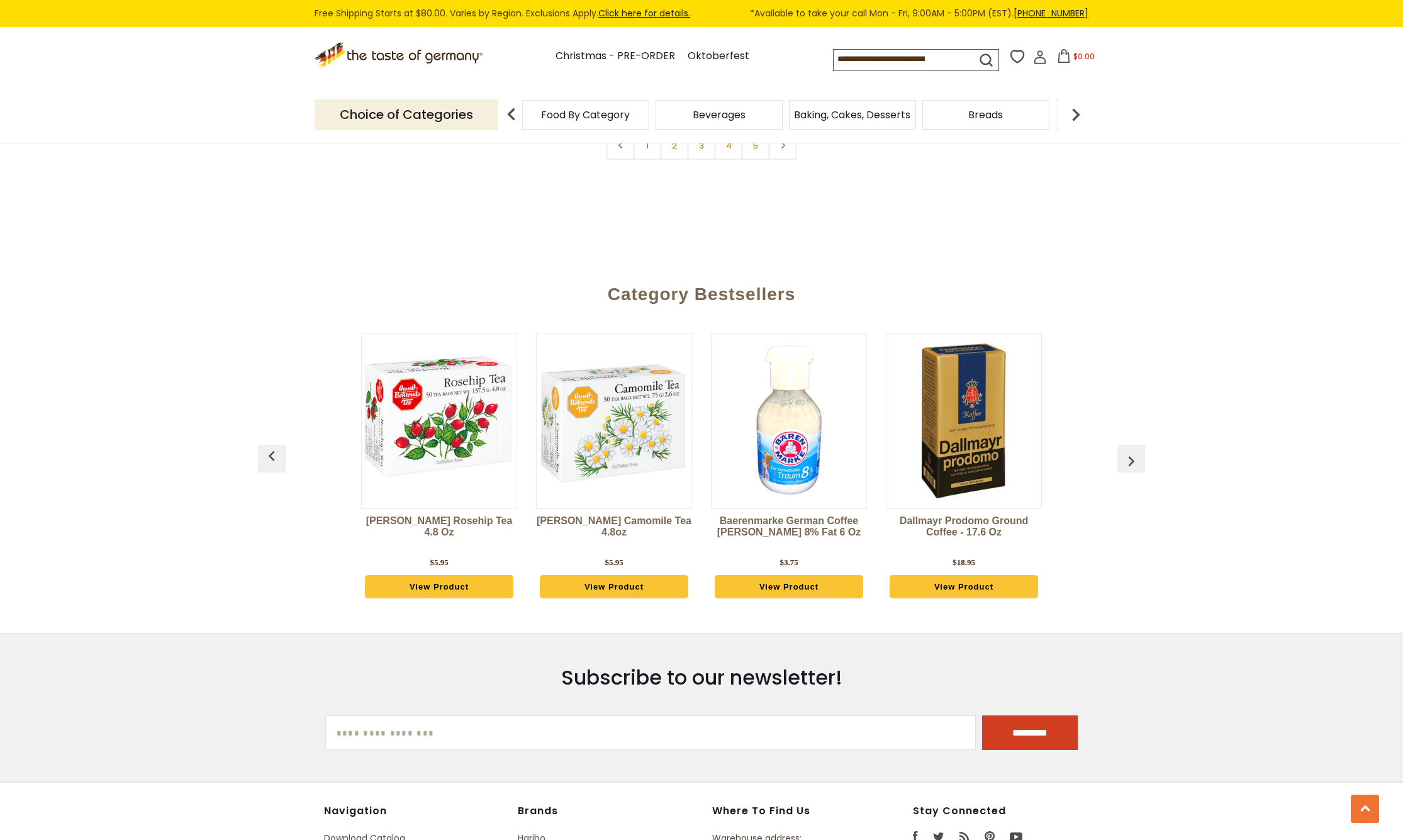
scroll to position [3279, 0]
click at [1132, 451] on img "button" at bounding box center [1132, 461] width 20 height 20
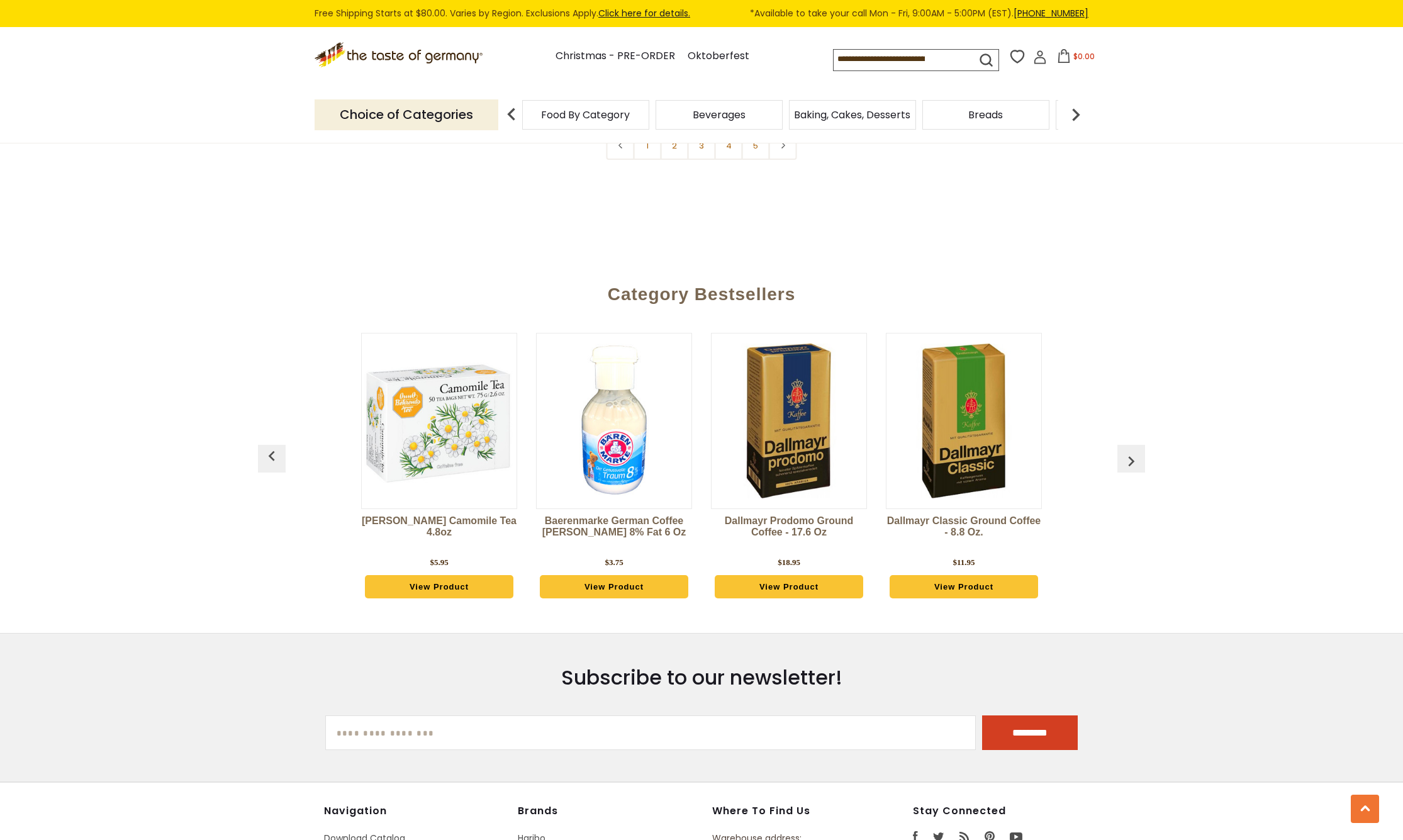
click at [1132, 451] on img "button" at bounding box center [1132, 461] width 20 height 20
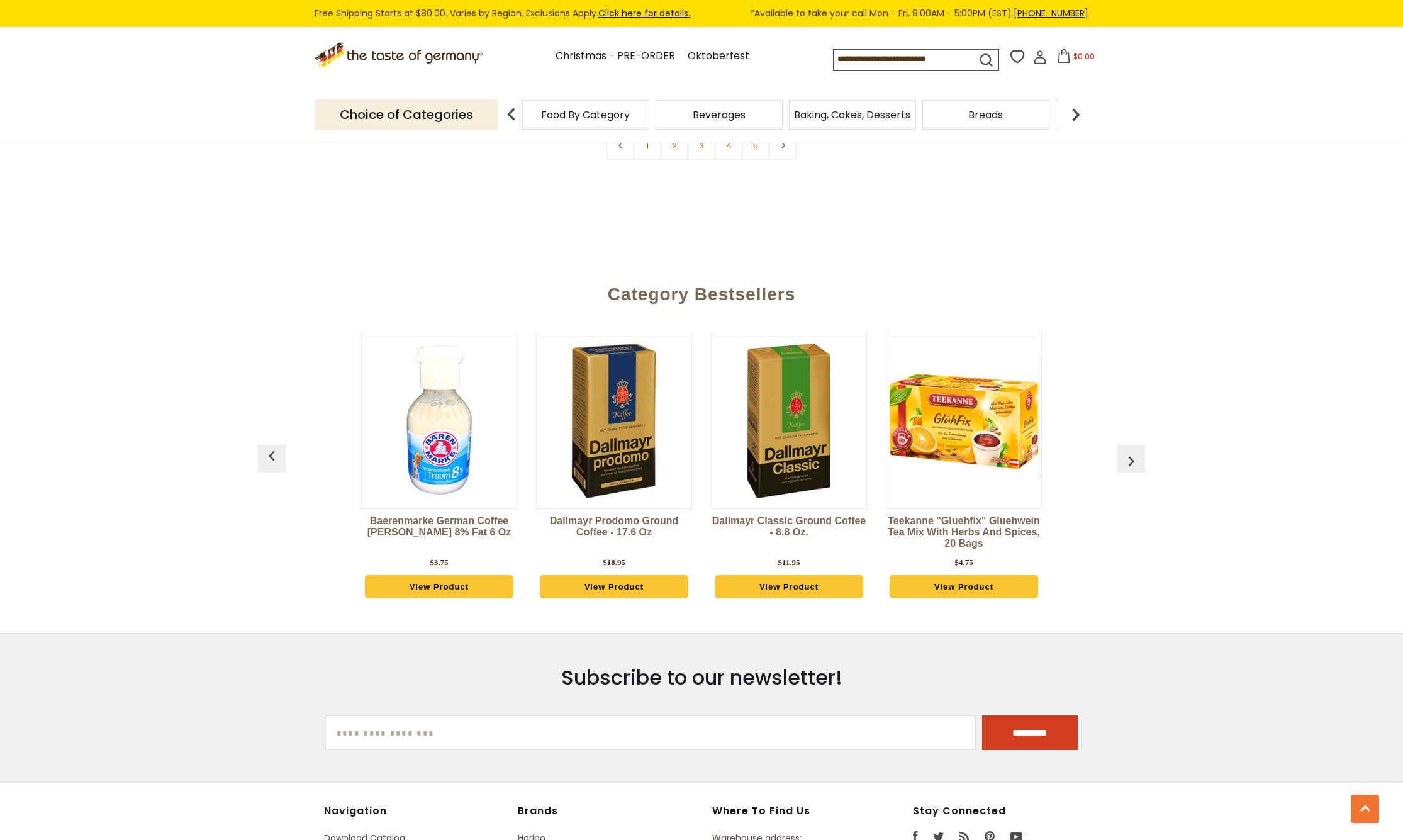
click at [1132, 451] on img "button" at bounding box center [1132, 461] width 20 height 20
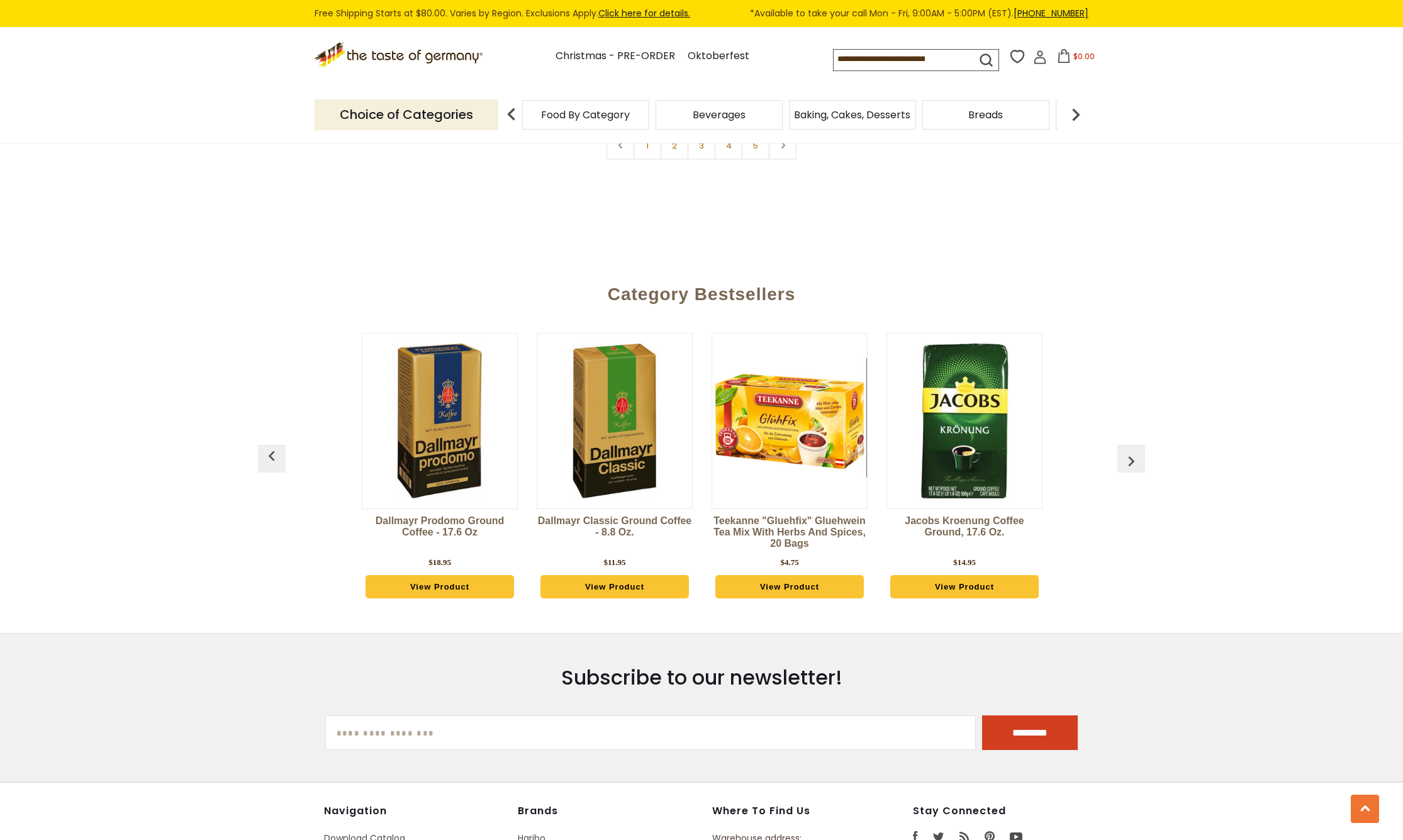
scroll to position [3278, 0]
click at [1132, 452] on img "button" at bounding box center [1132, 462] width 20 height 20
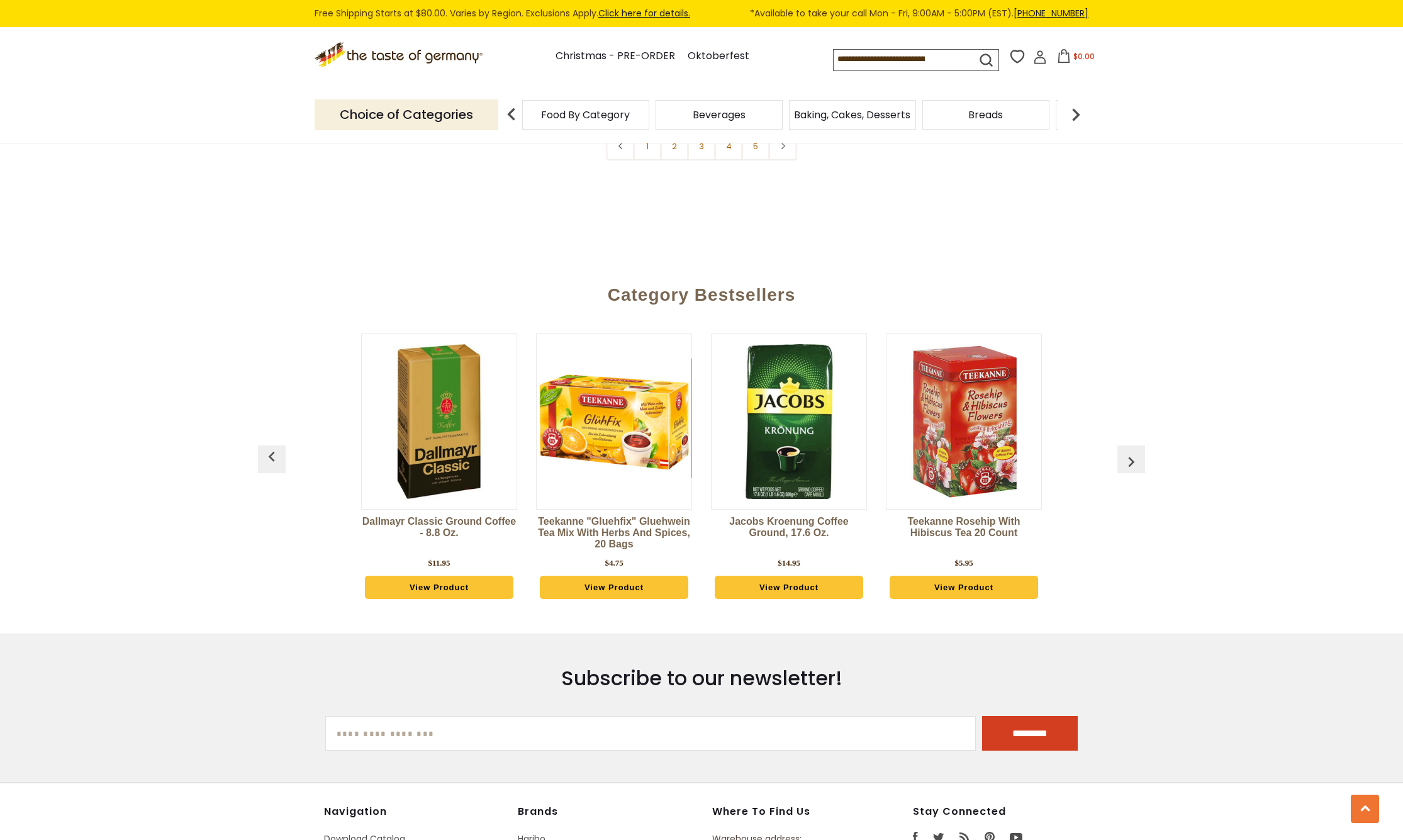
click at [1132, 452] on img "button" at bounding box center [1132, 462] width 20 height 20
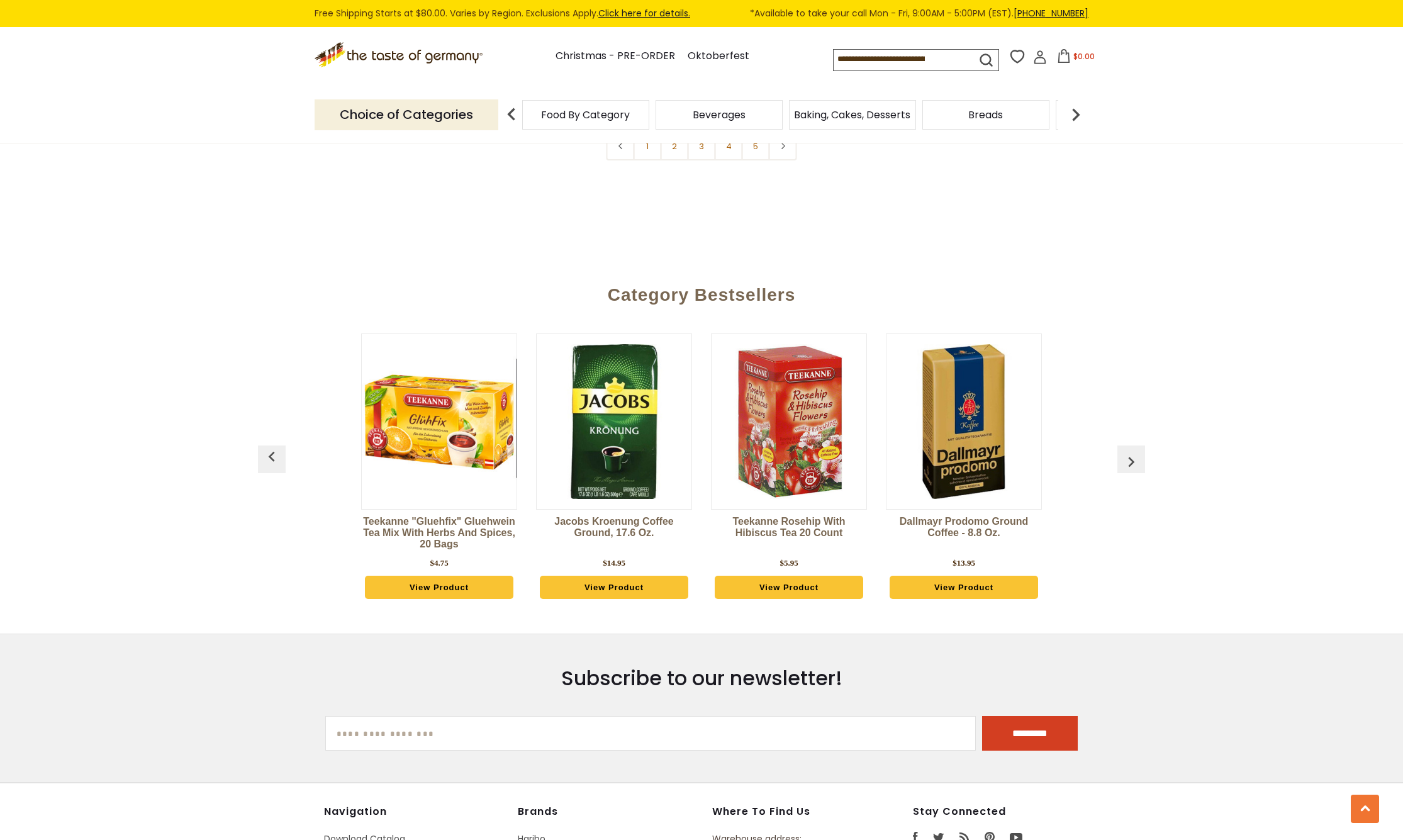
click at [1132, 452] on img "button" at bounding box center [1132, 462] width 20 height 20
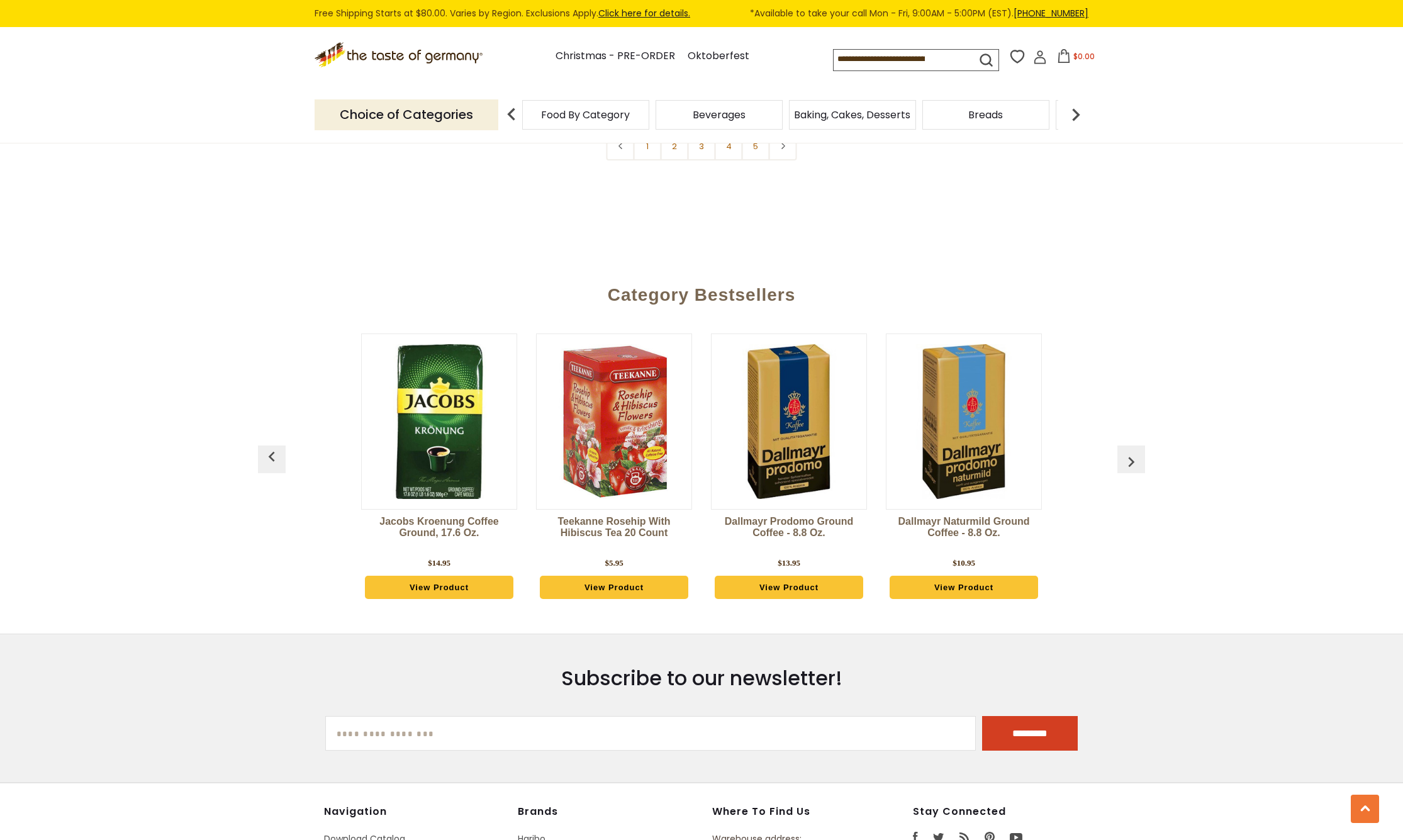
scroll to position [3278, 0]
click at [273, 447] on img "button" at bounding box center [272, 457] width 20 height 20
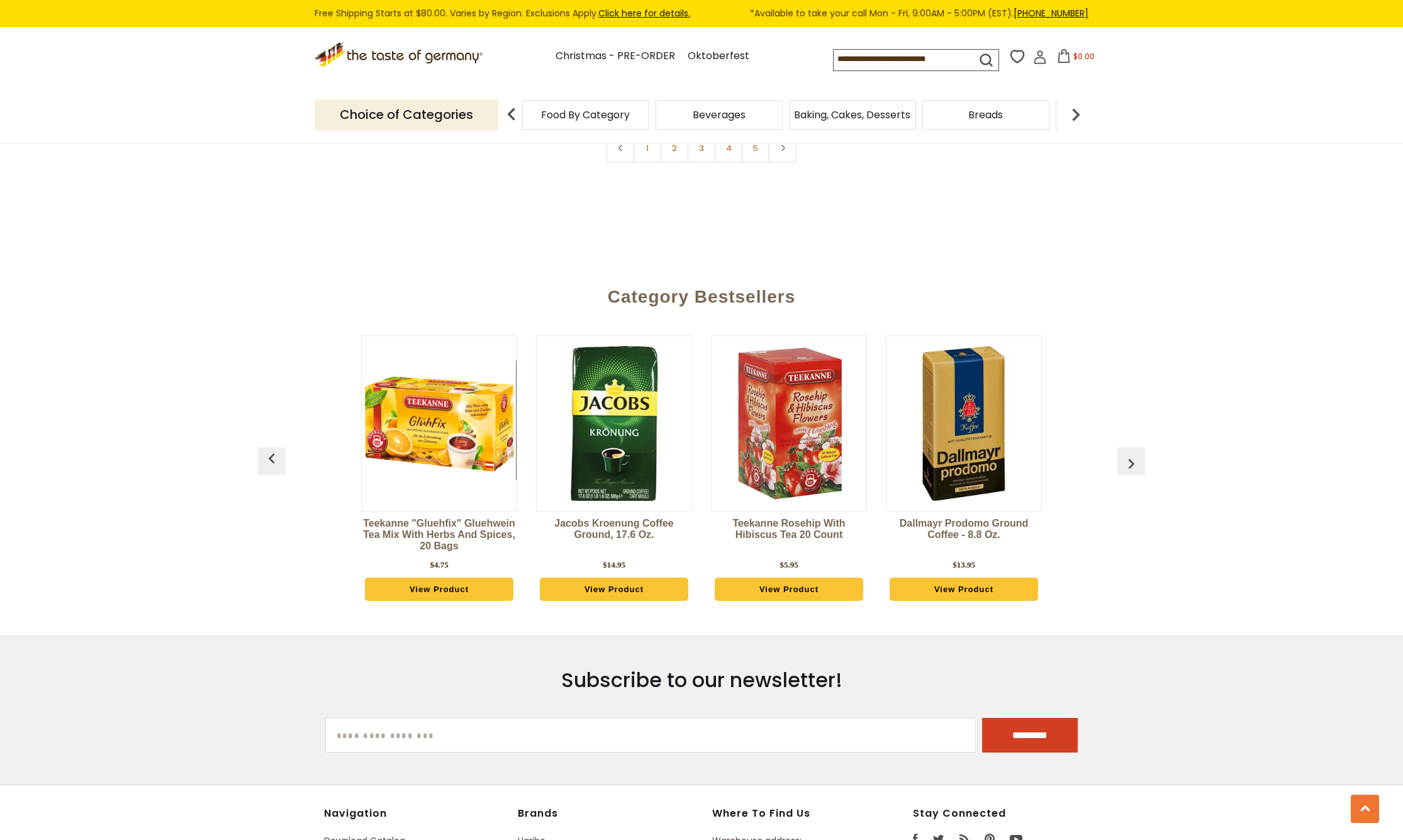
scroll to position [3277, 0]
click at [277, 448] on img "button" at bounding box center [272, 458] width 20 height 20
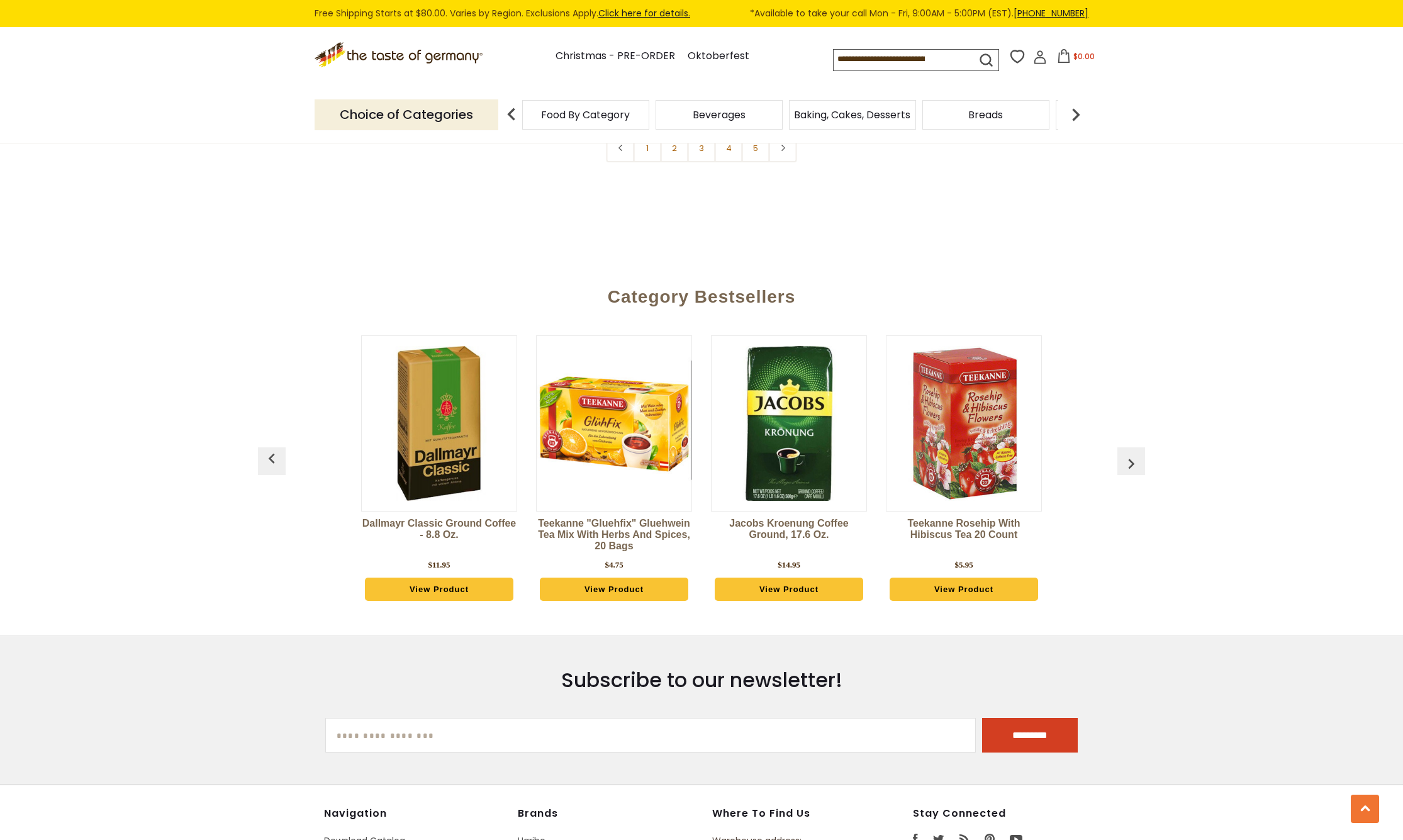
scroll to position [3272, 1]
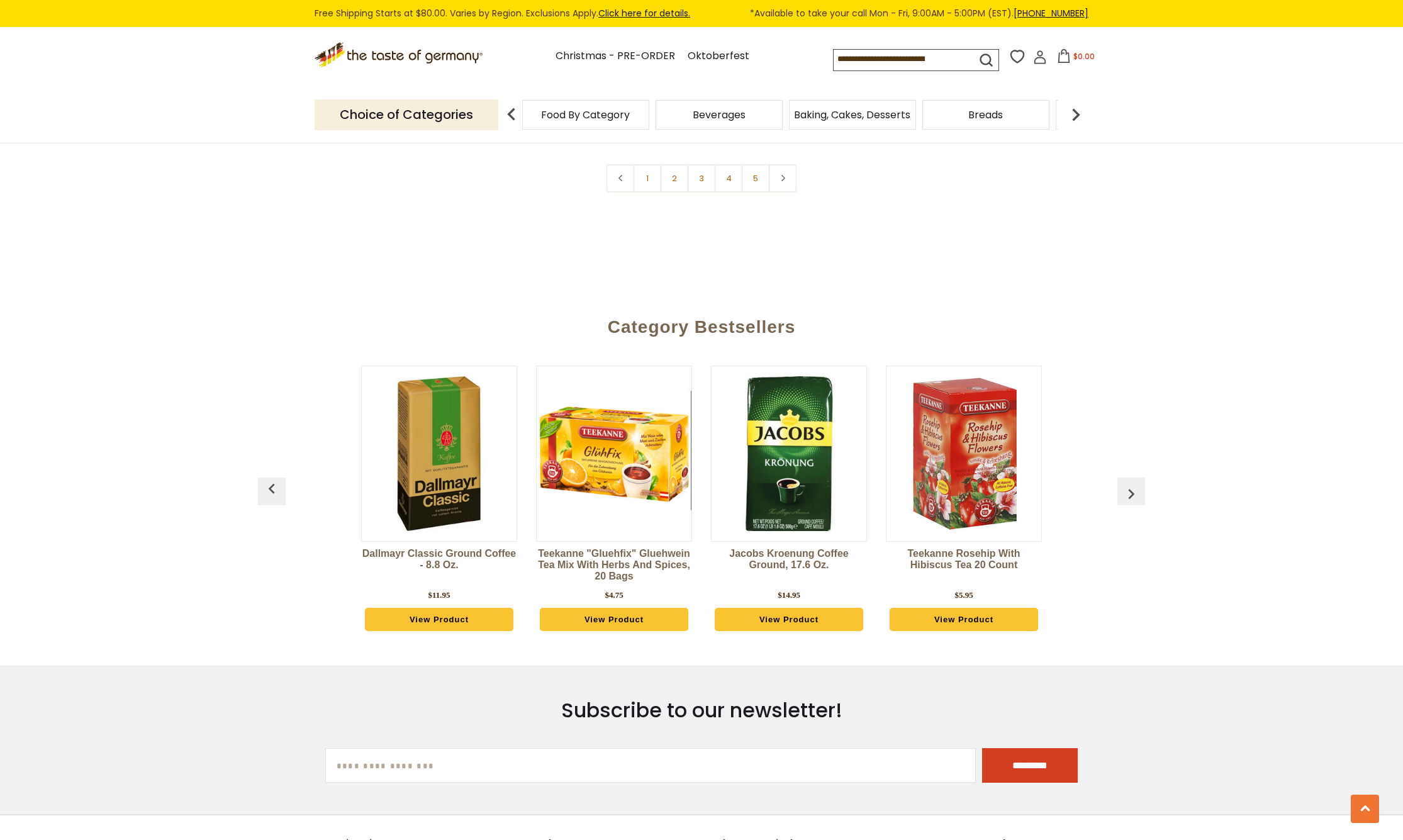
click at [277, 428] on div "[PERSON_NAME] Rosehip Tea 4.8 oz $5.95 View Product [PERSON_NAME] Camomile Tea …" at bounding box center [702, 502] width 875 height 303
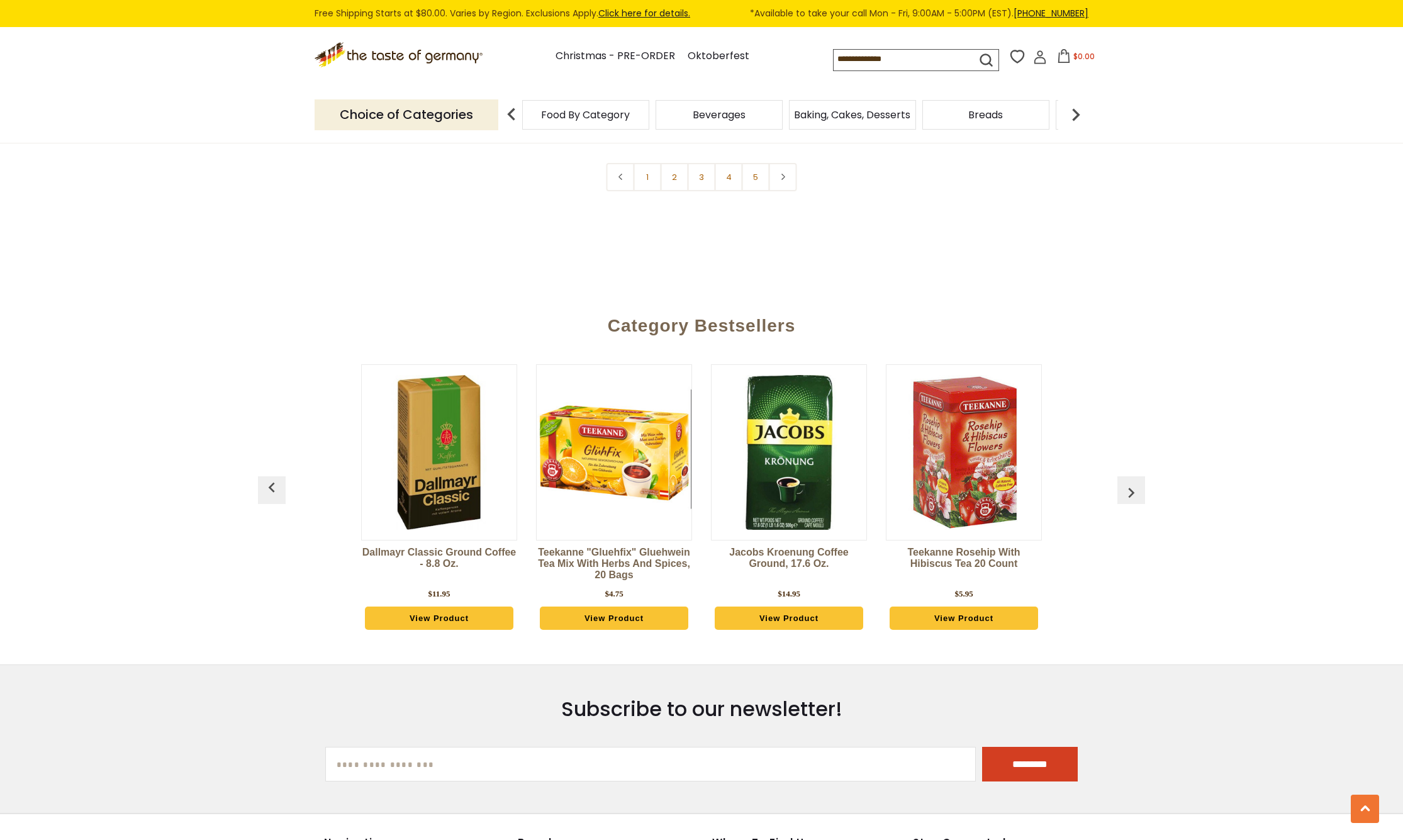
click at [271, 478] on img "button" at bounding box center [272, 488] width 20 height 20
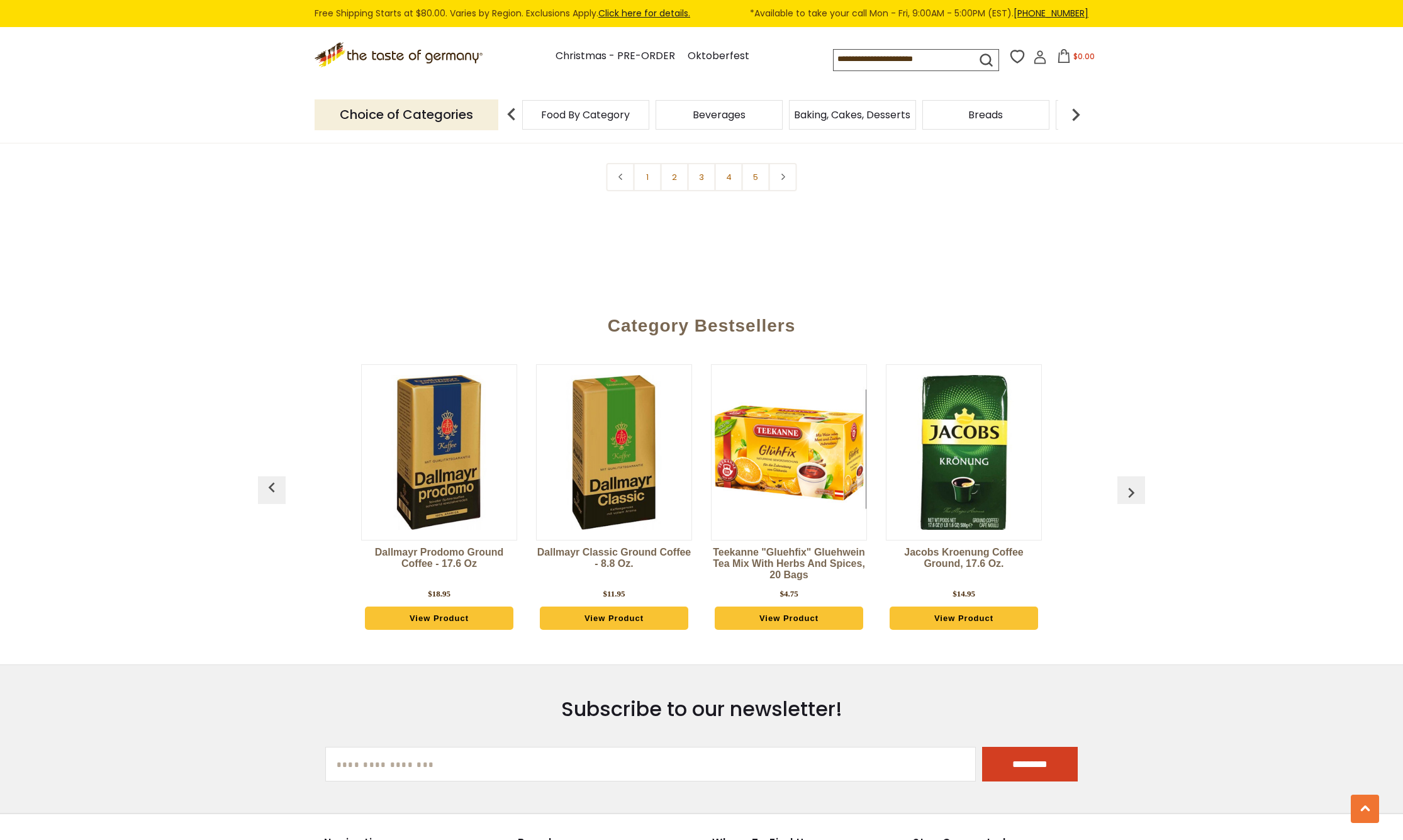
click at [271, 478] on img "button" at bounding box center [272, 488] width 20 height 20
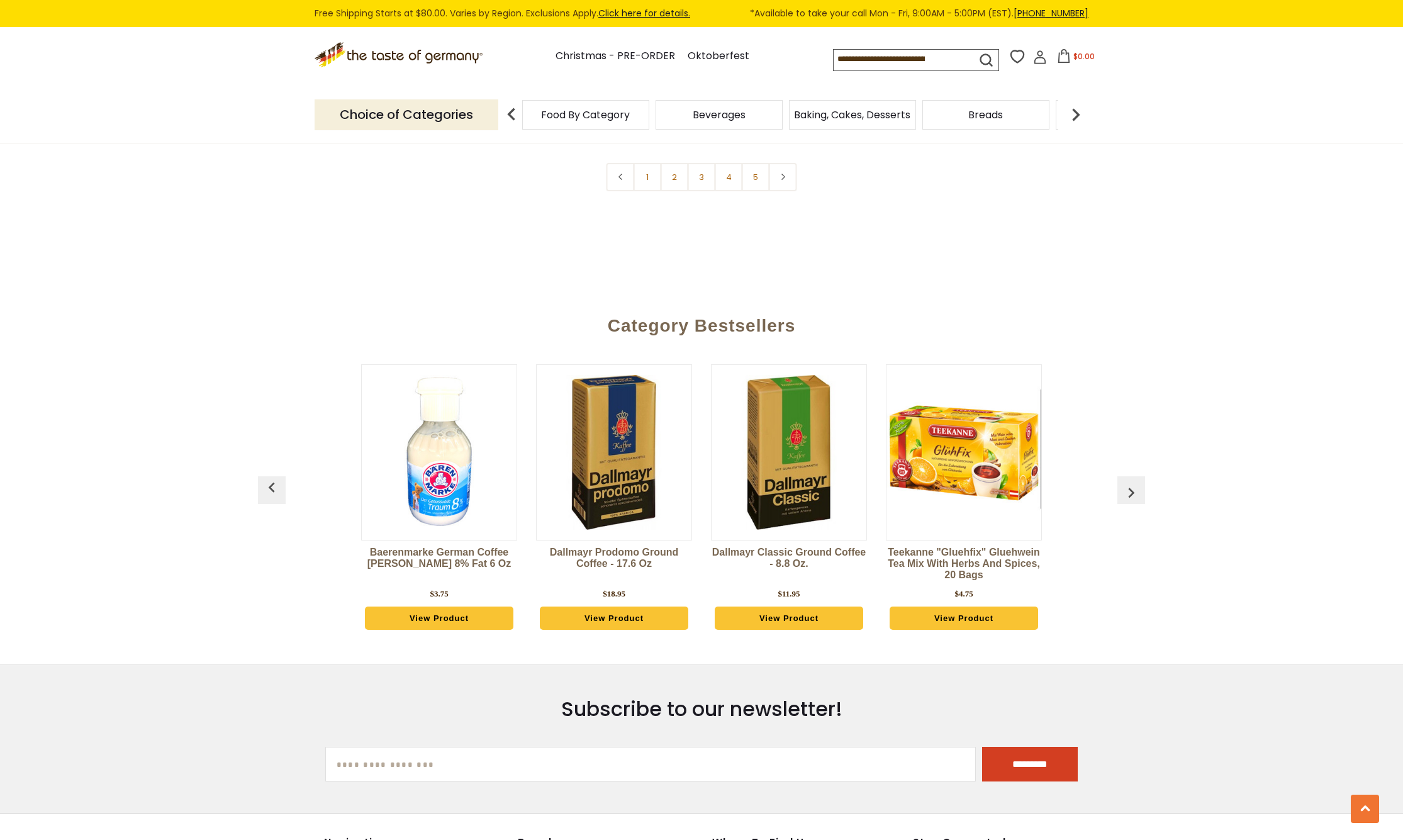
click at [1133, 482] on img "button" at bounding box center [1132, 492] width 20 height 20
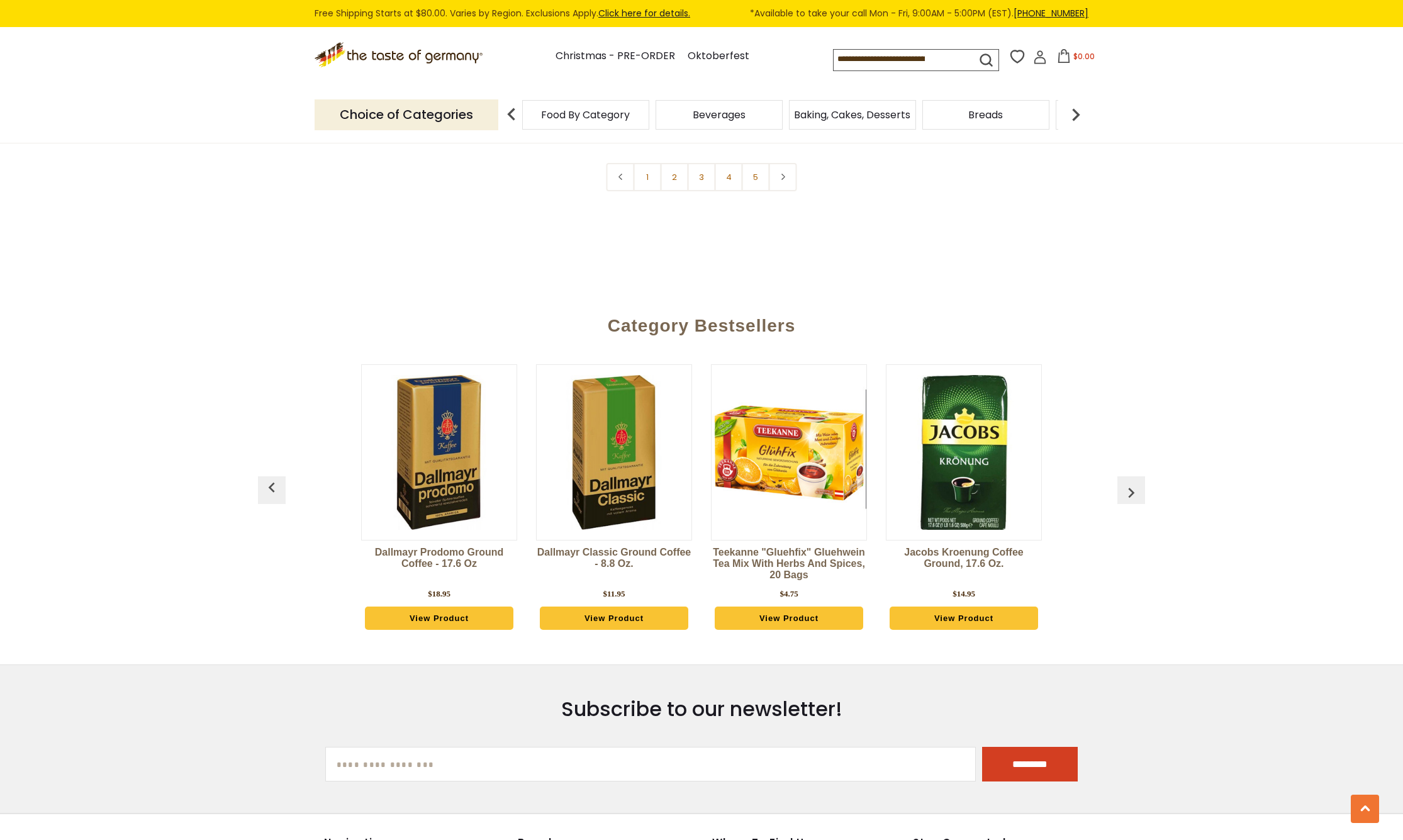
click at [1133, 482] on img "button" at bounding box center [1132, 492] width 20 height 20
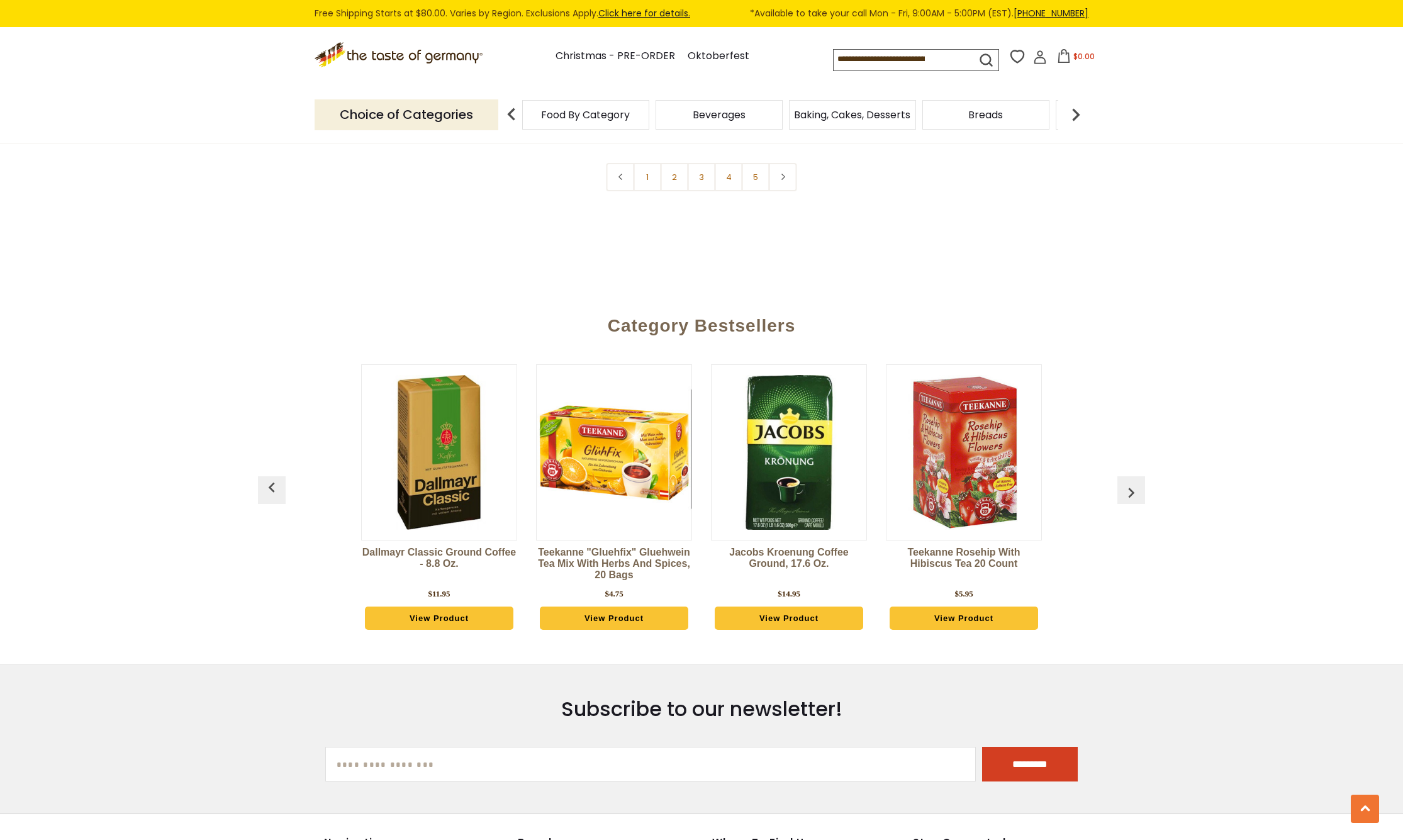
click at [1133, 482] on img "button" at bounding box center [1132, 492] width 20 height 20
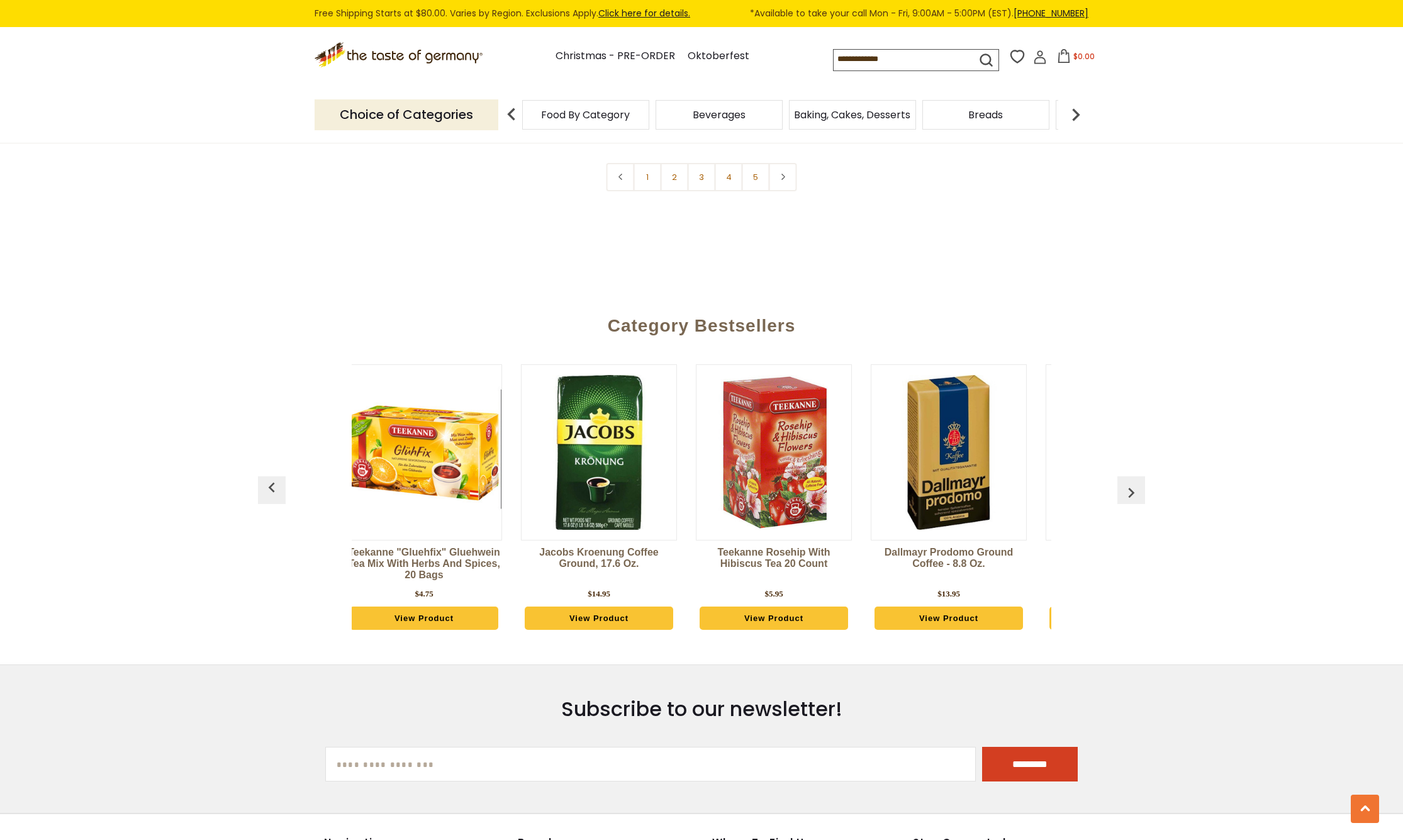
click at [1133, 482] on img "button" at bounding box center [1132, 492] width 20 height 20
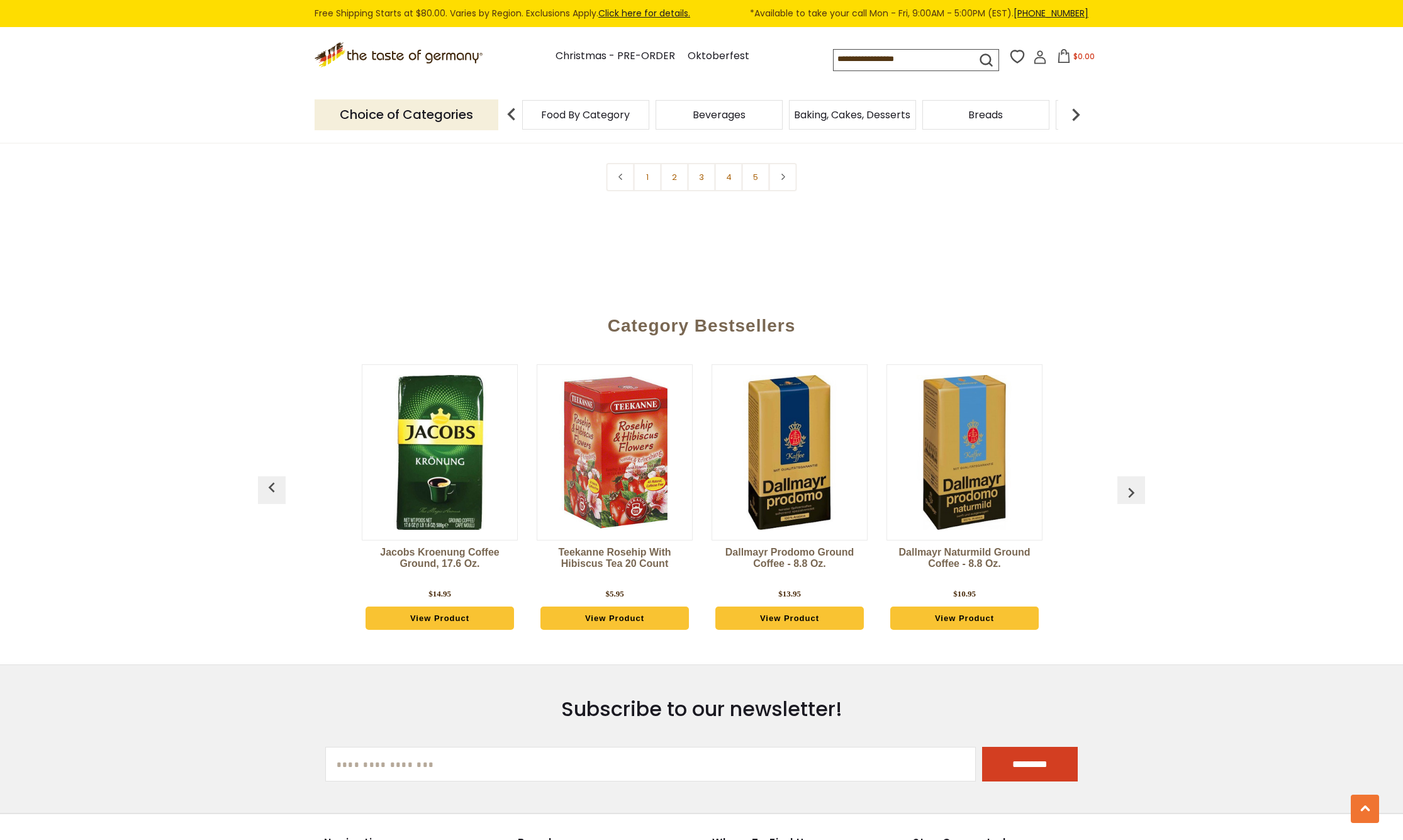
click at [1133, 482] on img "button" at bounding box center [1132, 492] width 20 height 20
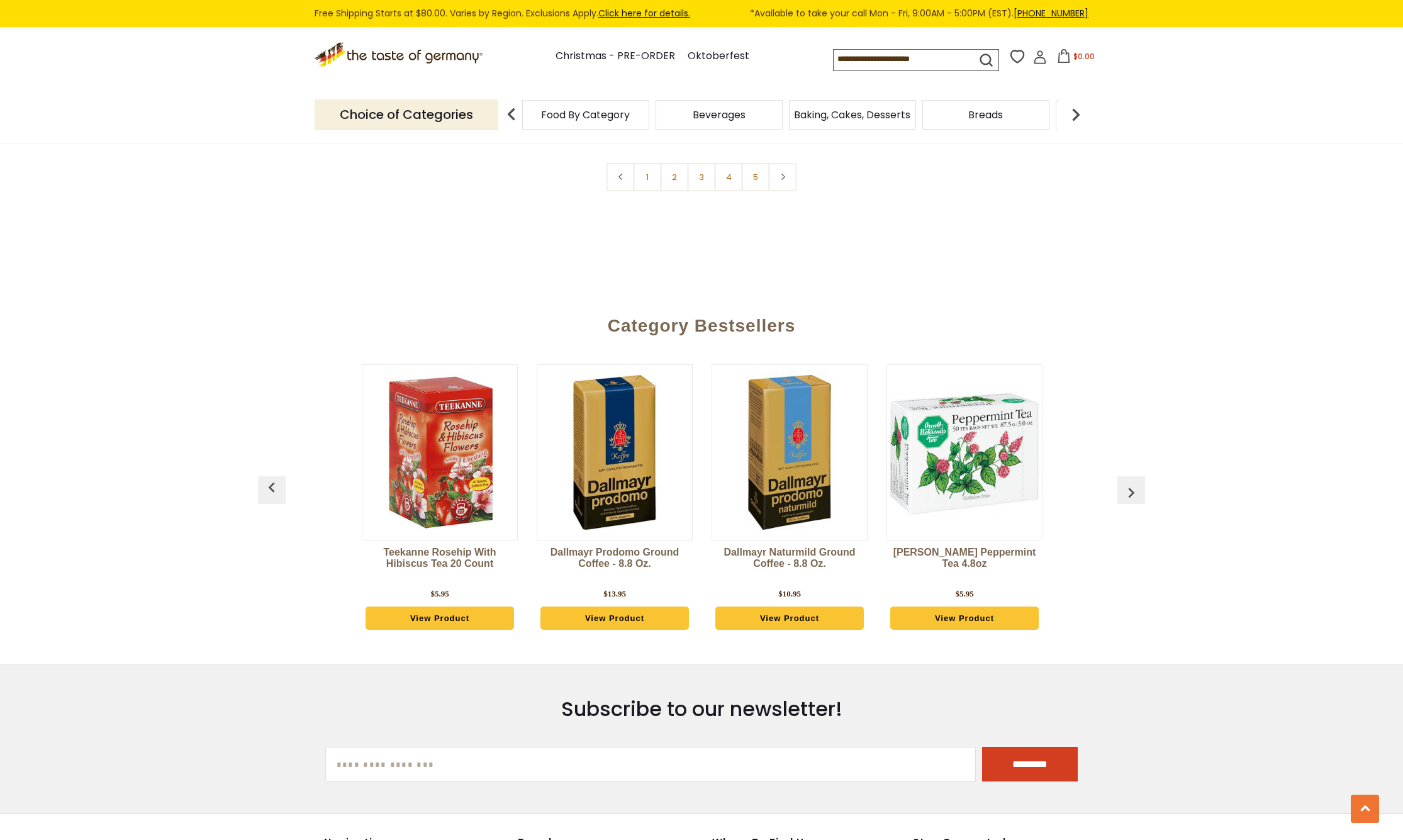
click at [1133, 482] on img "button" at bounding box center [1132, 492] width 20 height 20
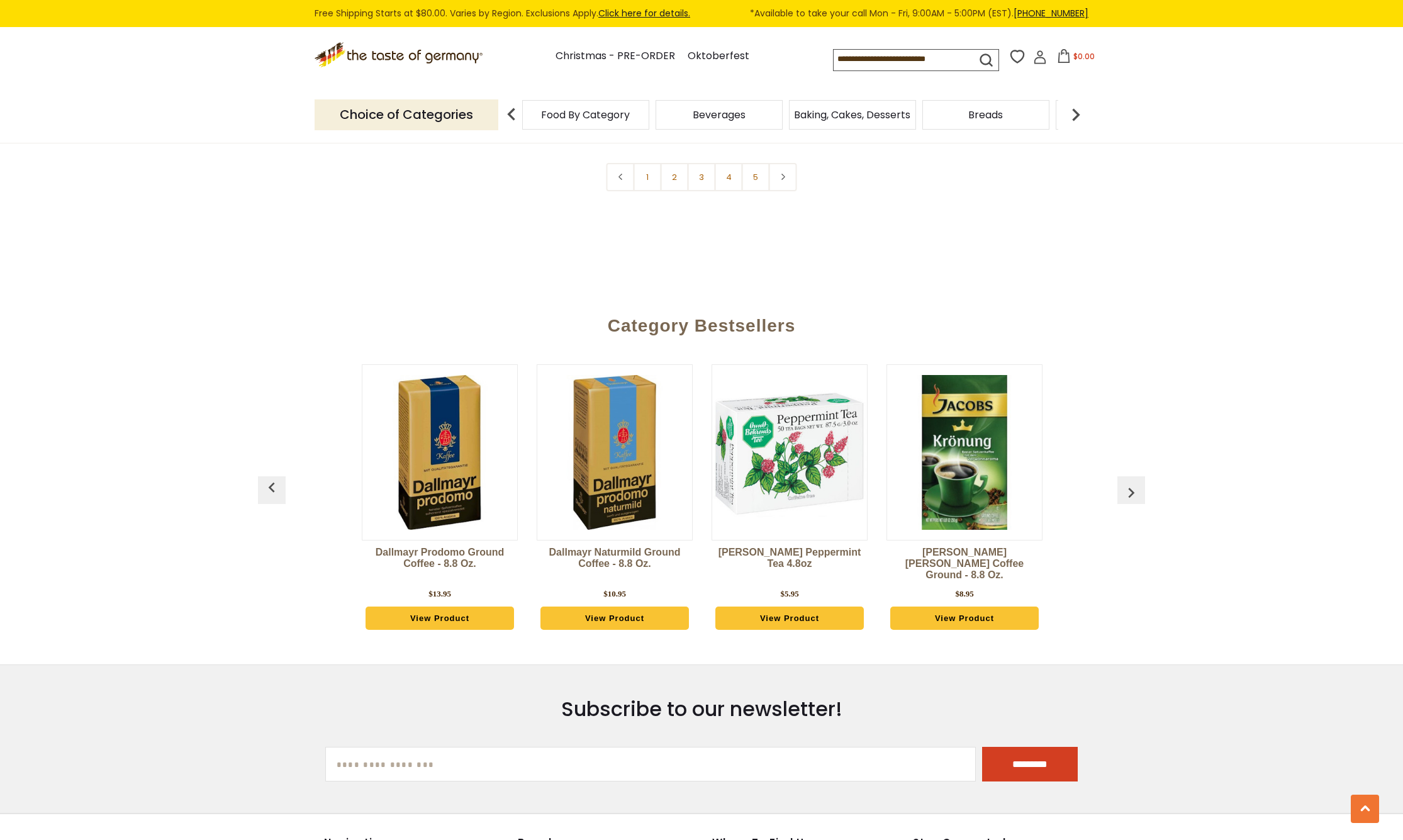
click at [1133, 482] on img "button" at bounding box center [1132, 492] width 20 height 20
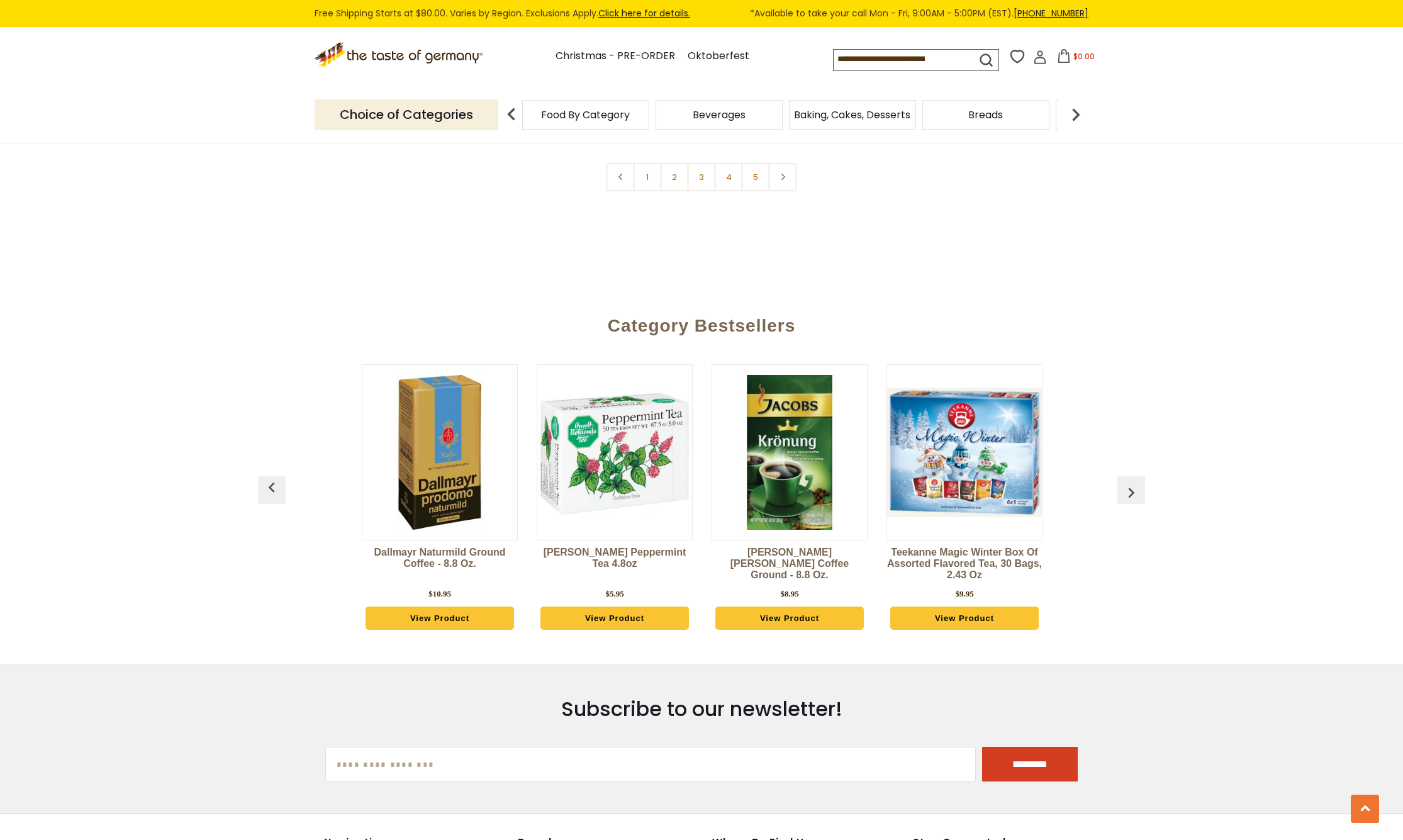
click at [1133, 482] on img "button" at bounding box center [1132, 492] width 20 height 20
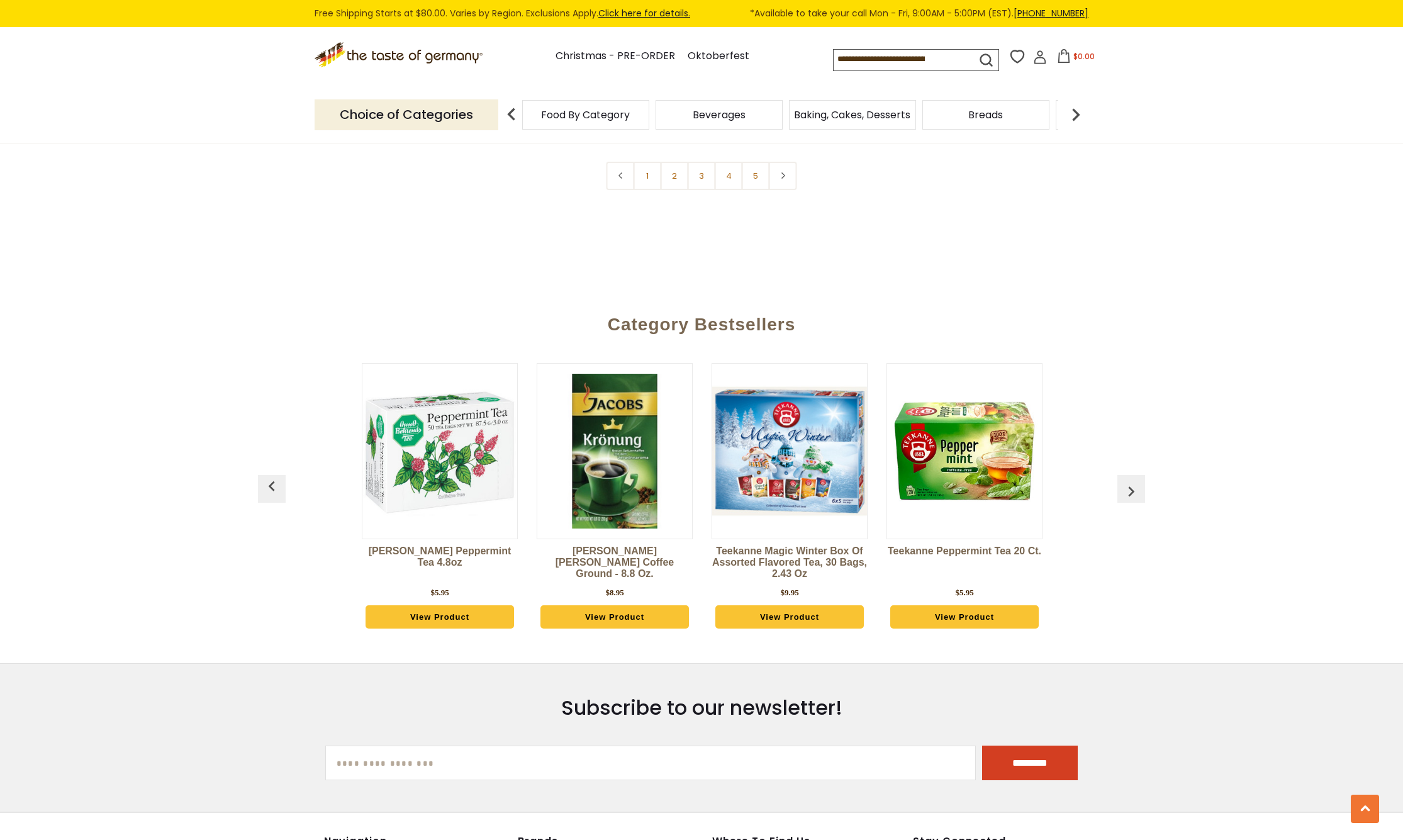
scroll to position [3249, 0]
click at [1133, 481] on img "button" at bounding box center [1132, 491] width 20 height 20
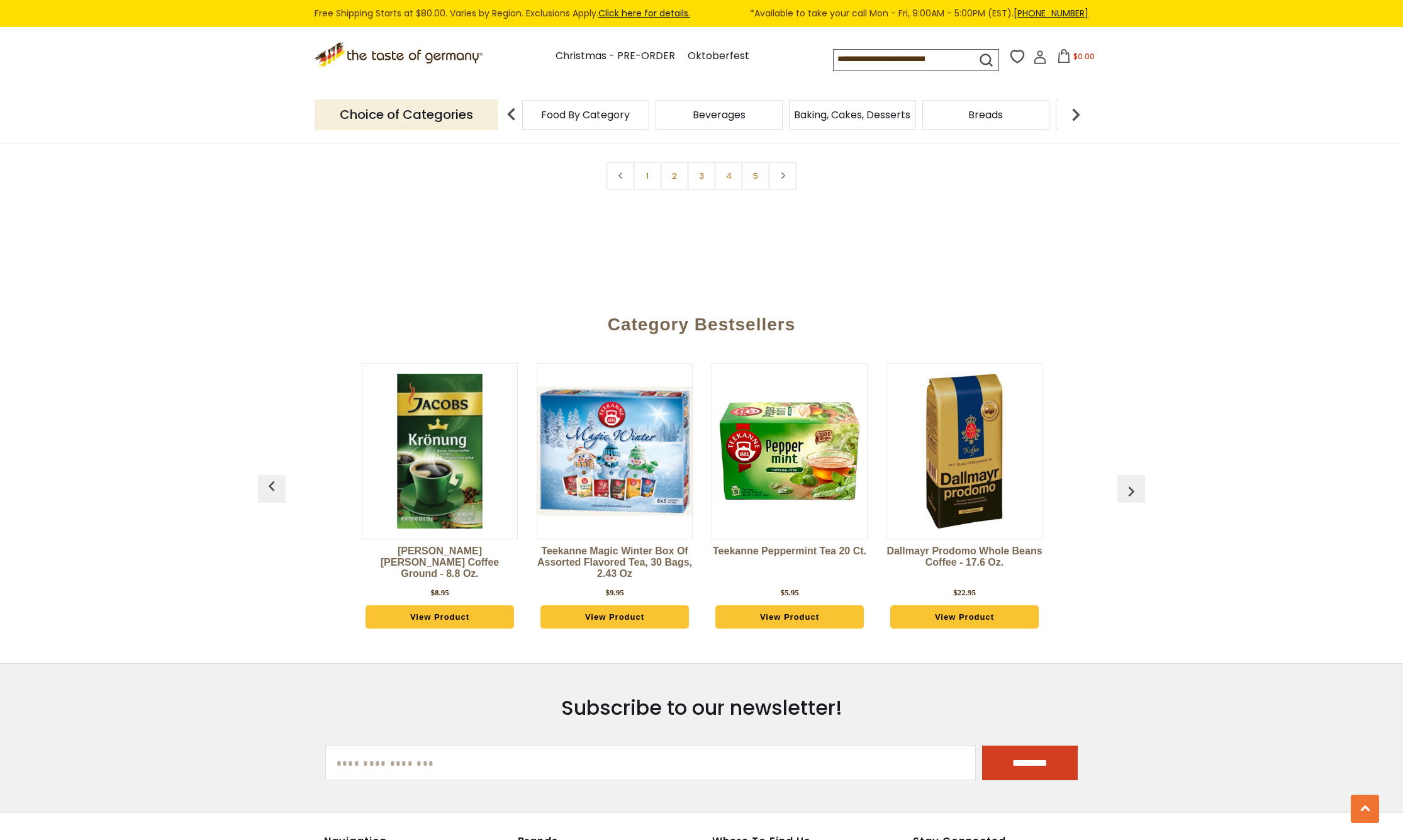
click at [1133, 481] on img "button" at bounding box center [1132, 491] width 20 height 20
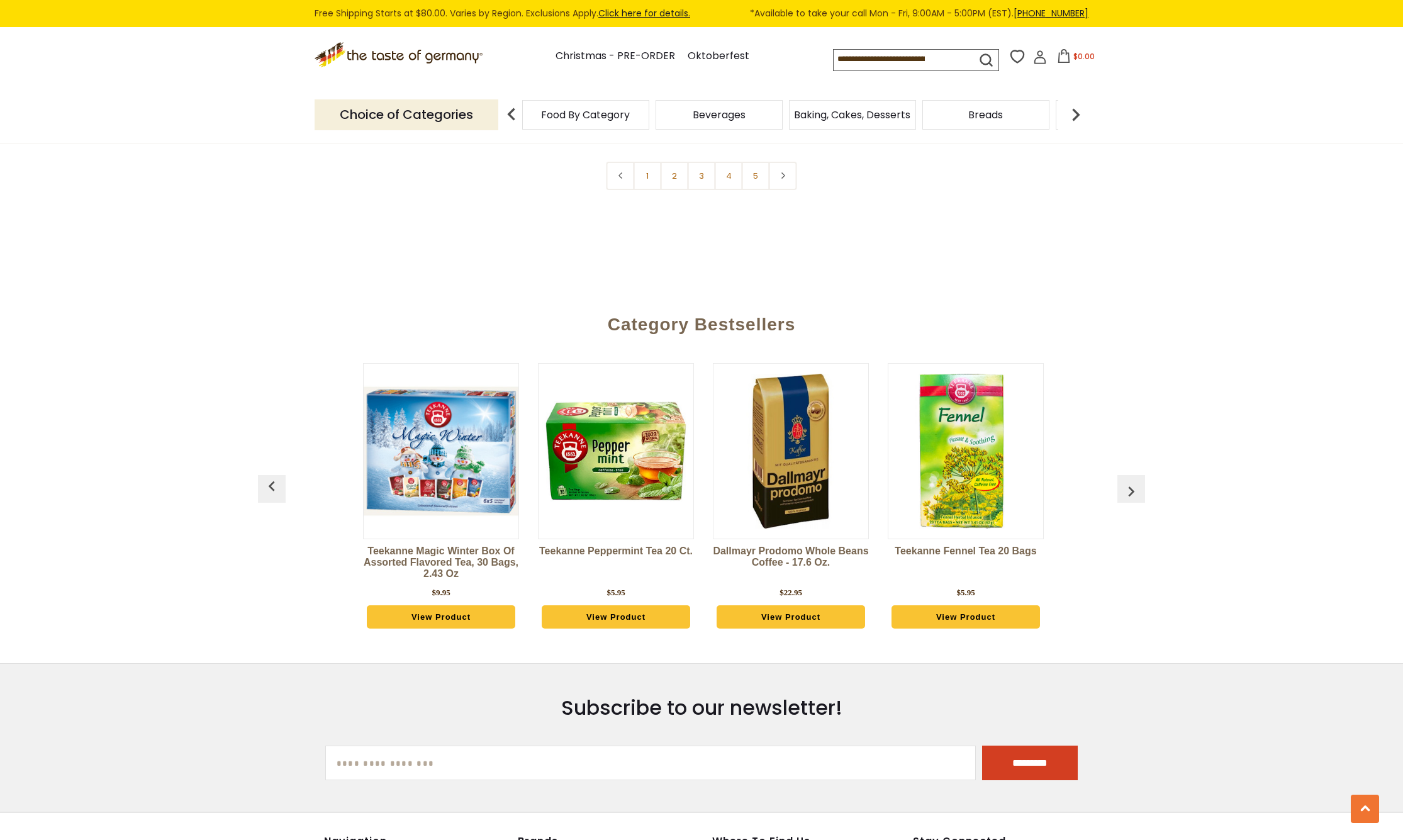
scroll to position [0, 2099]
click at [1123, 481] on img "button" at bounding box center [1132, 491] width 20 height 20
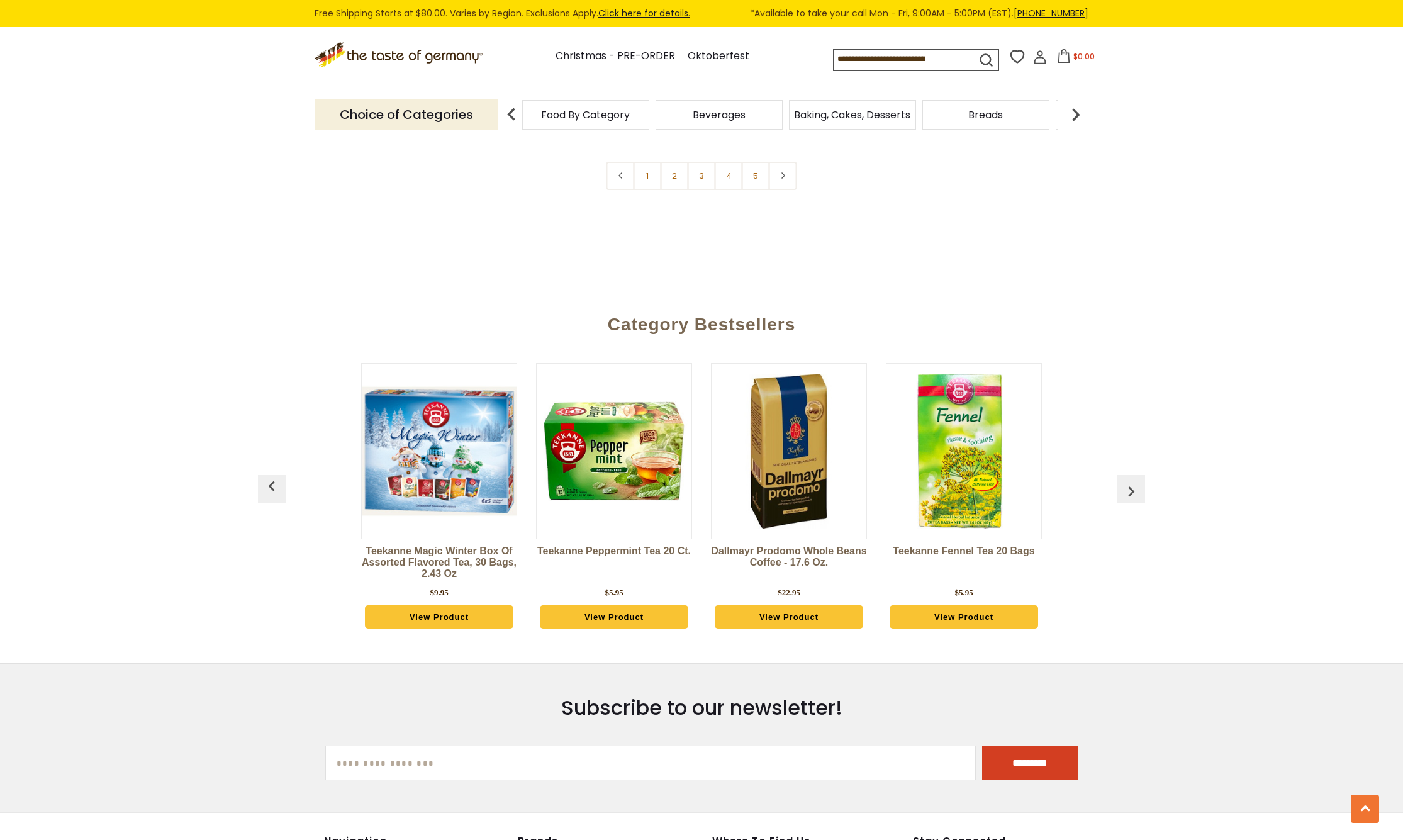
click at [1129, 481] on img "button" at bounding box center [1132, 491] width 20 height 20
click at [1131, 481] on img "button" at bounding box center [1132, 491] width 20 height 20
